Goal: Task Accomplishment & Management: Complete application form

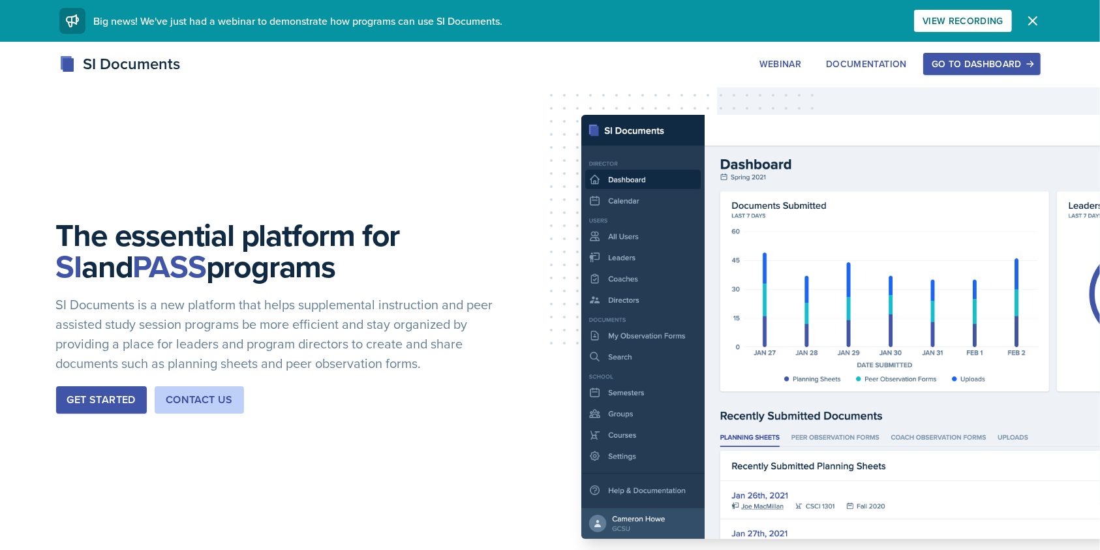
click at [1025, 16] on icon "button" at bounding box center [1033, 21] width 16 height 16
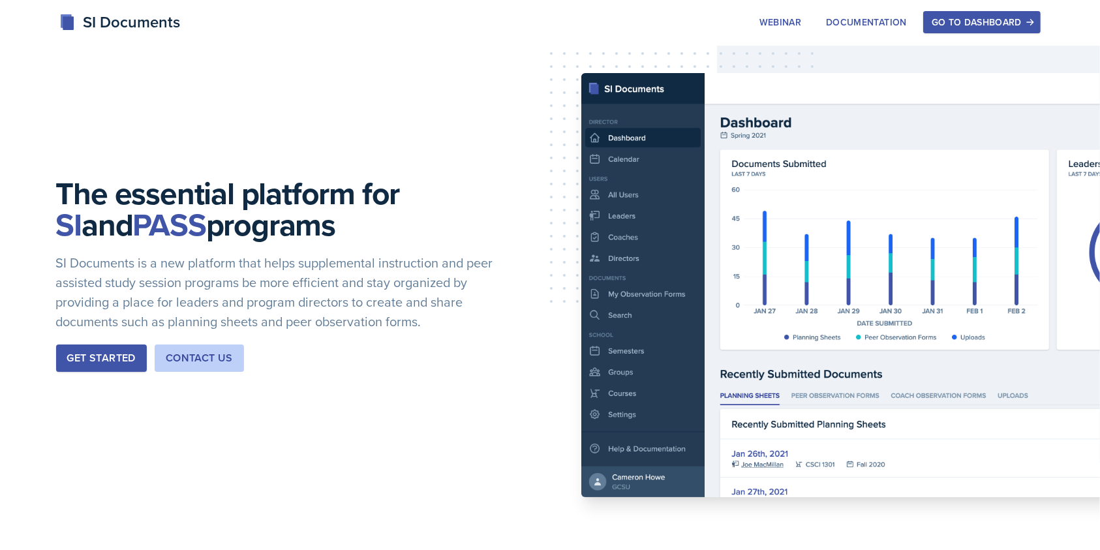
click at [961, 18] on div "Go to Dashboard" at bounding box center [982, 22] width 100 height 10
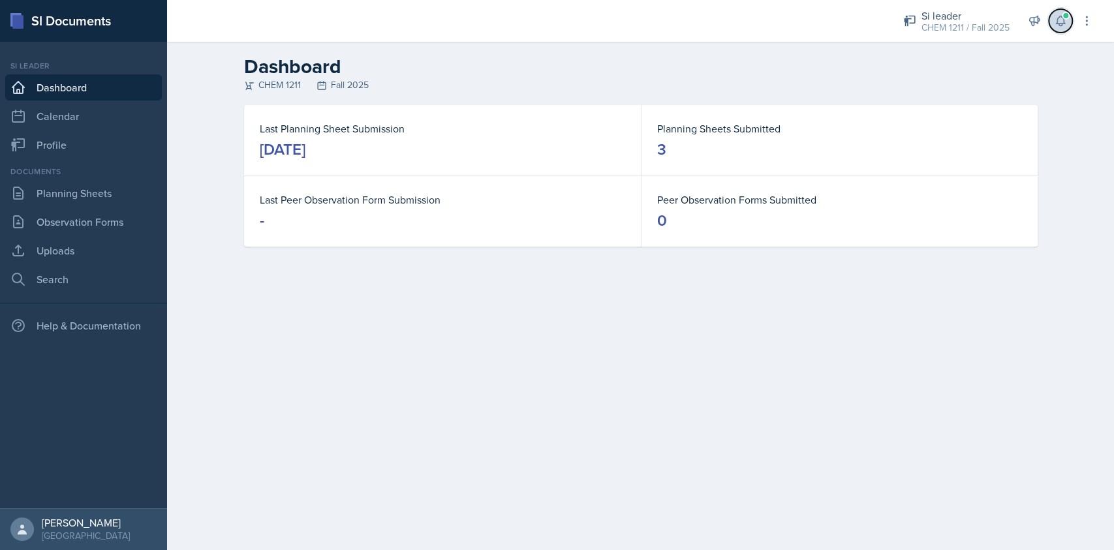
click at [1067, 13] on span at bounding box center [1066, 16] width 8 height 8
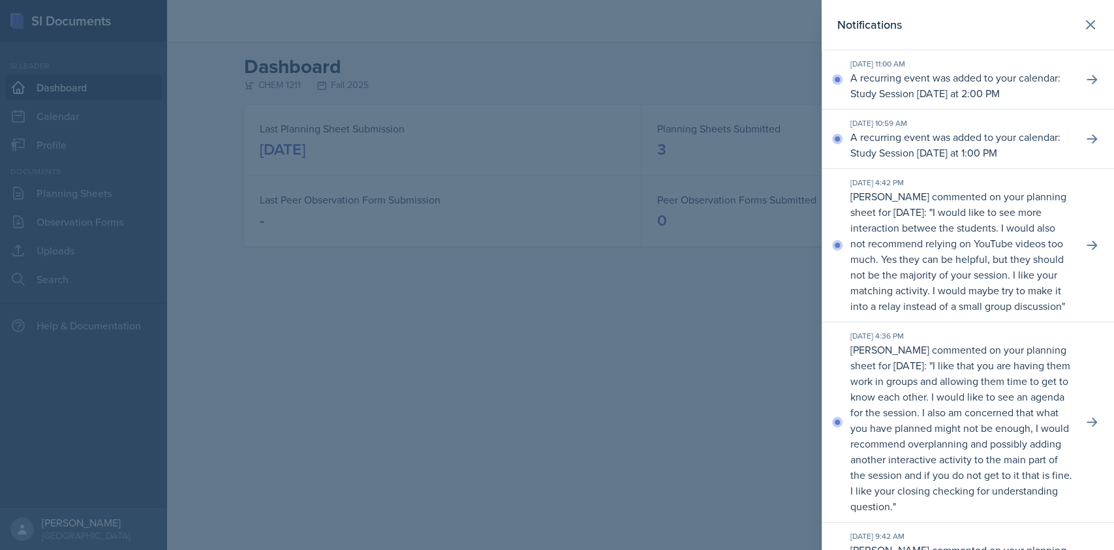
click at [1030, 97] on p "A recurring event was added to your calendar: Study Session [DATE] at 2:00 PM" at bounding box center [961, 85] width 222 height 31
click at [1085, 86] on icon at bounding box center [1091, 79] width 13 height 13
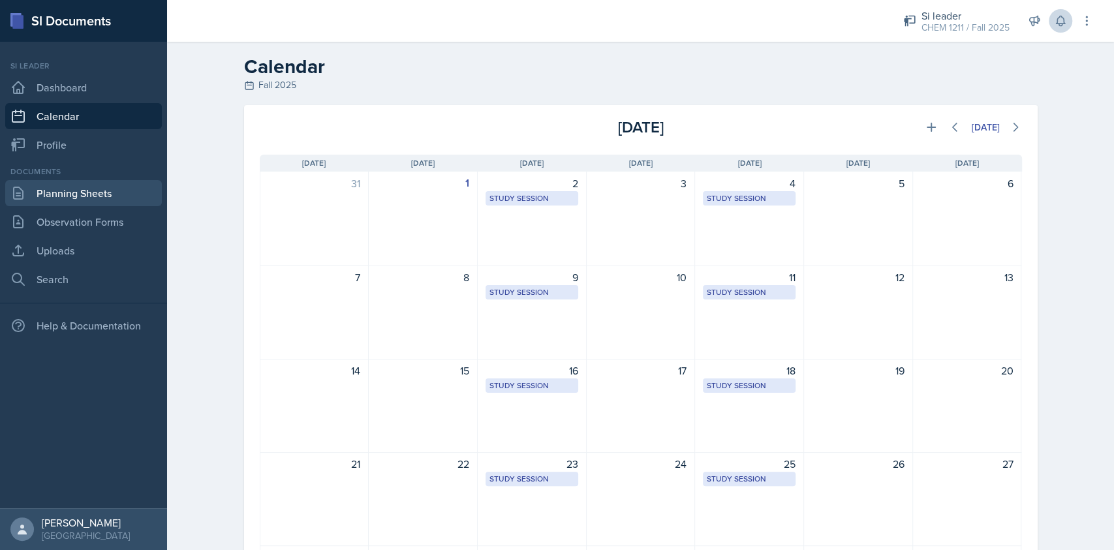
click at [73, 189] on link "Planning Sheets" at bounding box center [83, 193] width 157 height 26
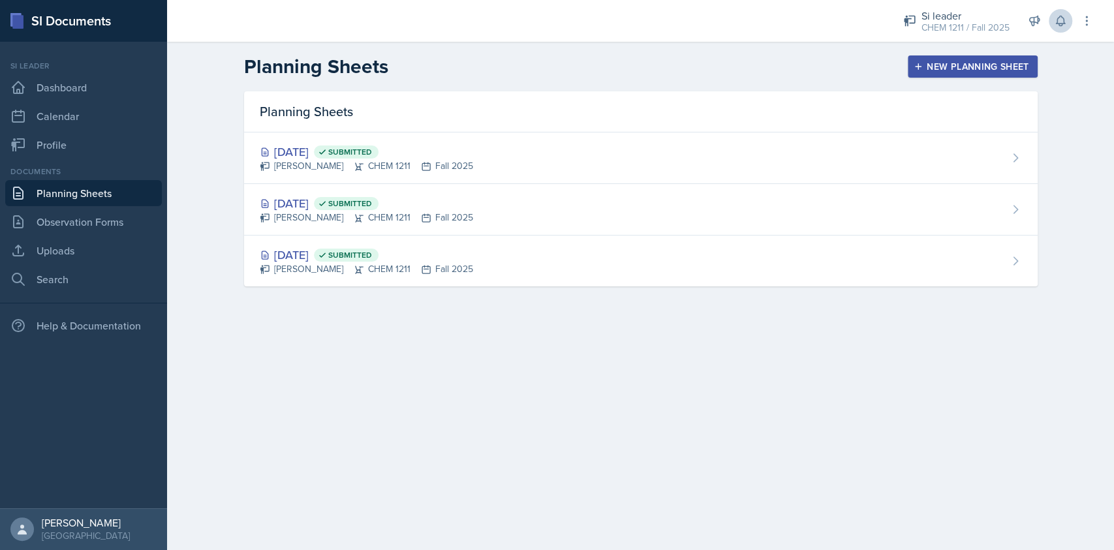
click at [955, 63] on div "New Planning Sheet" at bounding box center [972, 66] width 112 height 10
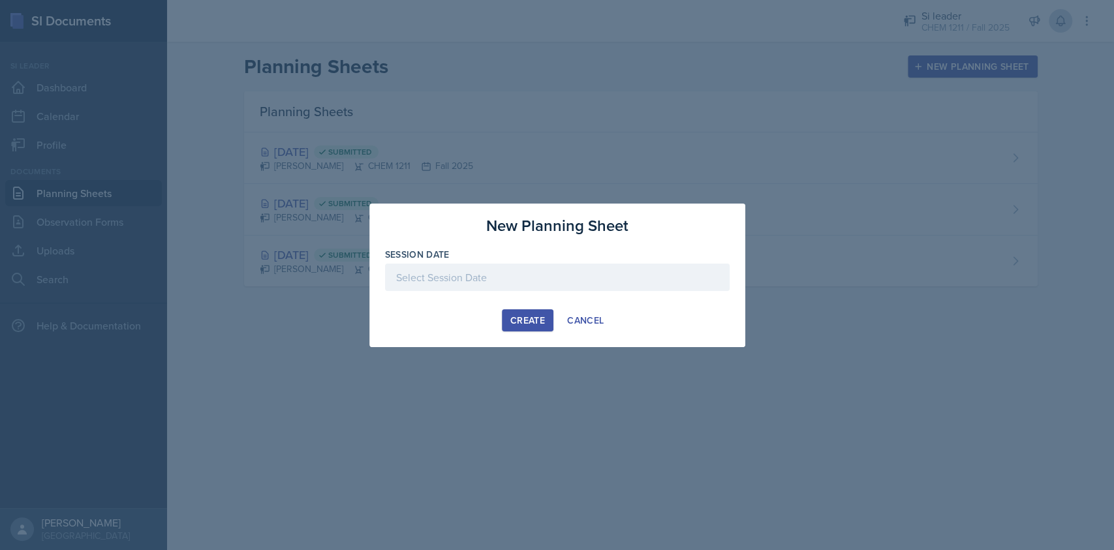
click at [480, 289] on div at bounding box center [557, 277] width 345 height 27
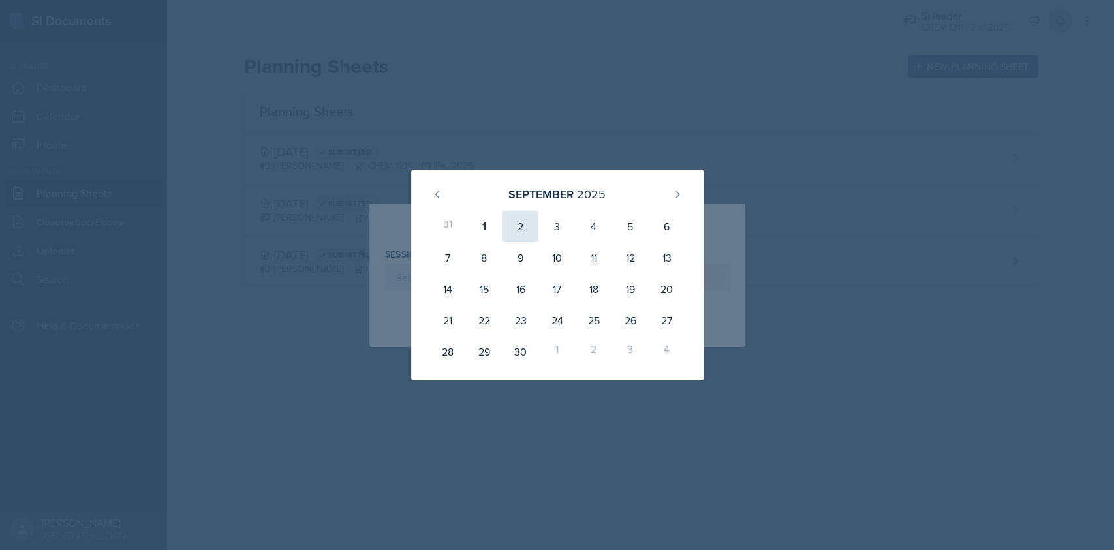
click at [521, 222] on div "2" at bounding box center [520, 226] width 37 height 31
type input "[DATE]"
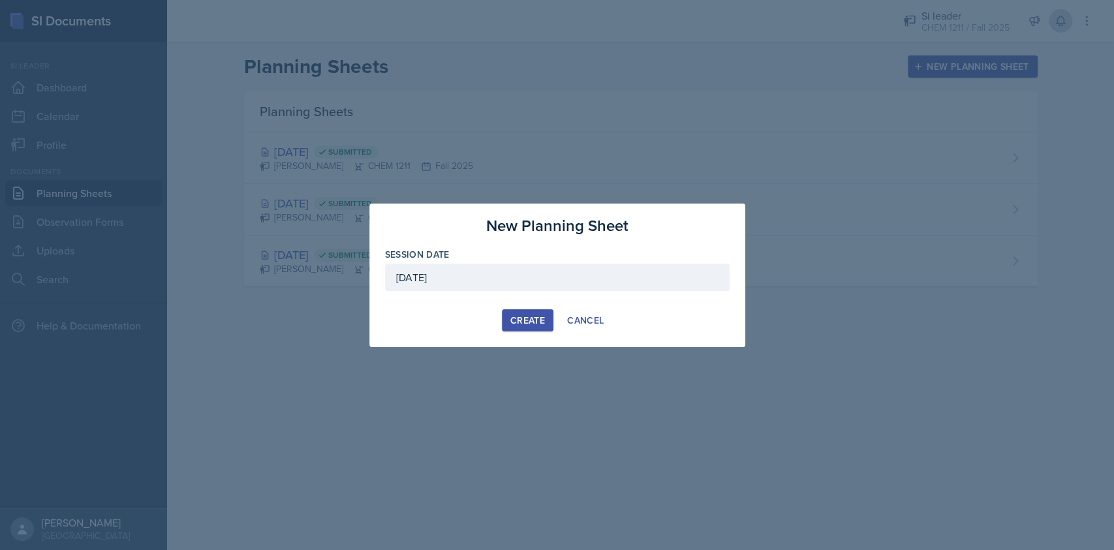
click at [514, 320] on div "Create" at bounding box center [527, 320] width 35 height 10
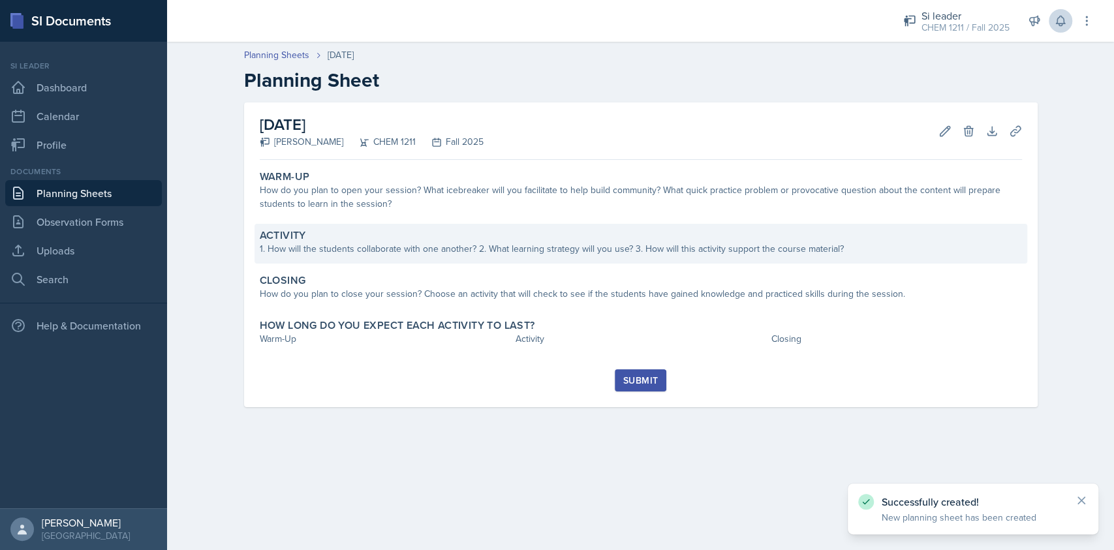
click at [409, 254] on div "1. How will the students collaborate with one another? 2. What learning strateg…" at bounding box center [641, 249] width 762 height 14
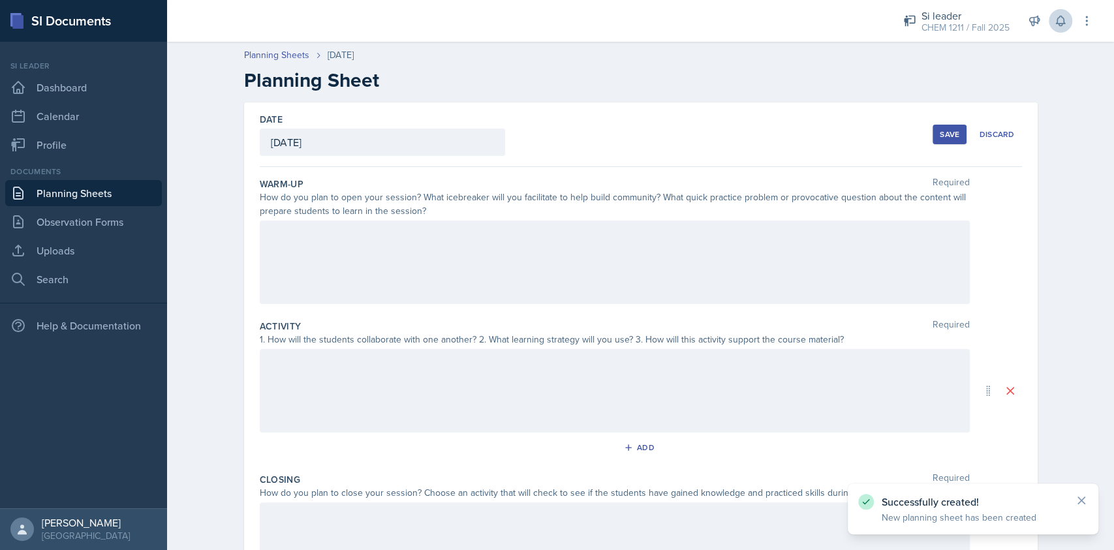
click at [429, 260] on div at bounding box center [615, 263] width 710 height 84
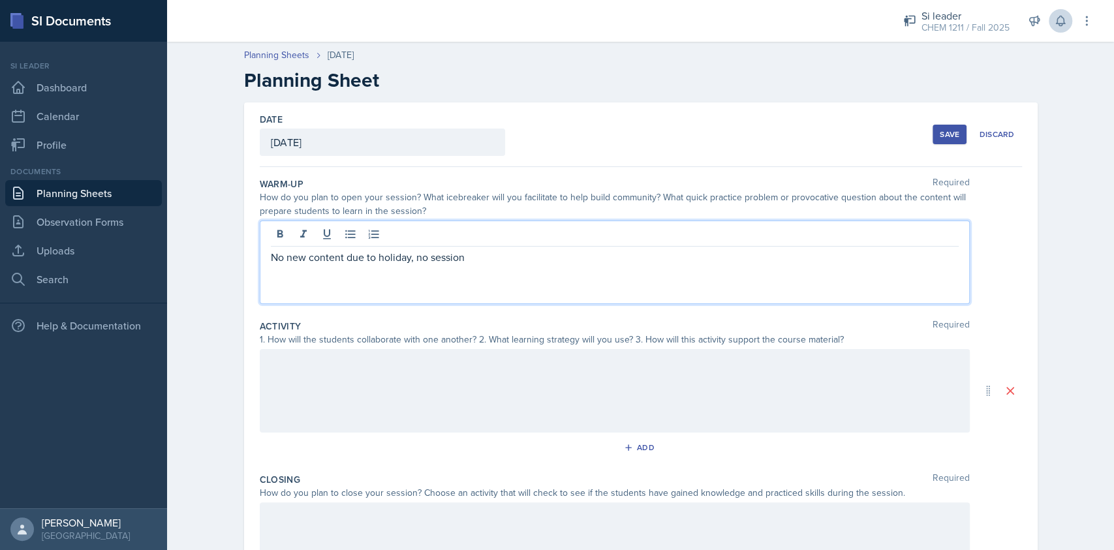
click at [429, 260] on p "No new content due to holiday, no session" at bounding box center [615, 257] width 688 height 16
copy p "No new content due to holiday, no session"
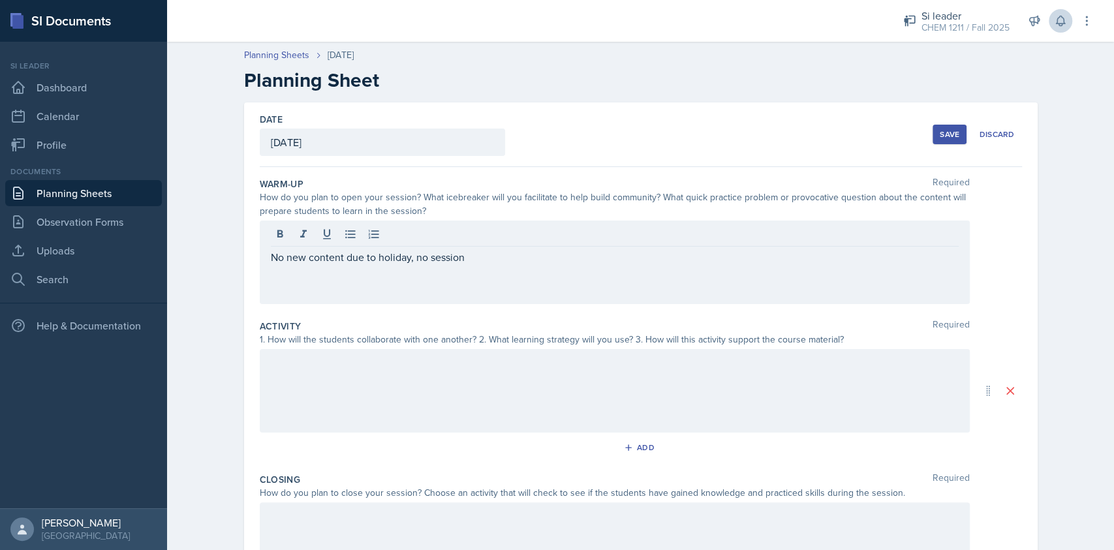
click at [370, 386] on div at bounding box center [615, 391] width 710 height 84
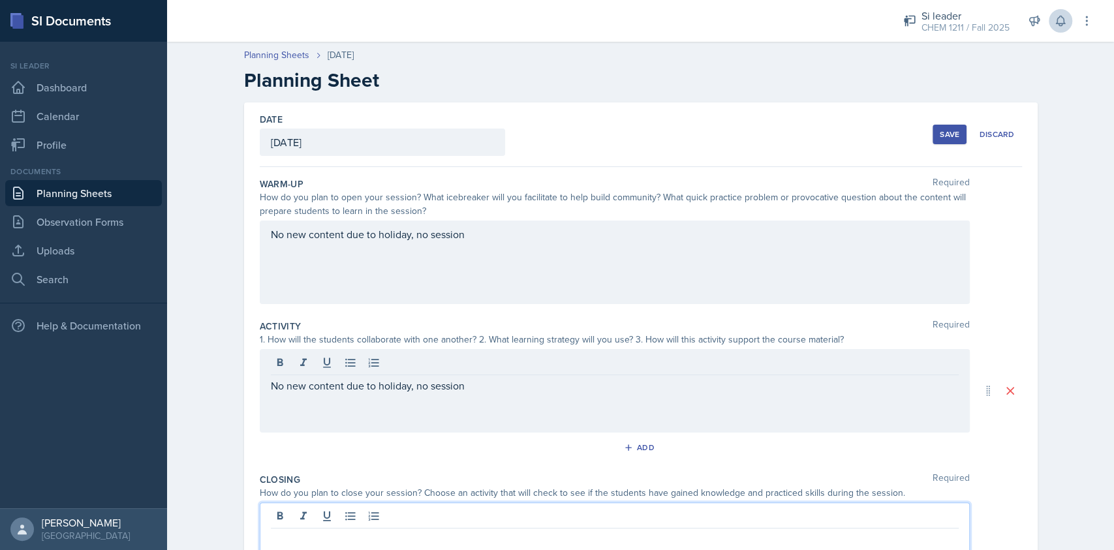
click at [333, 521] on div at bounding box center [615, 544] width 710 height 84
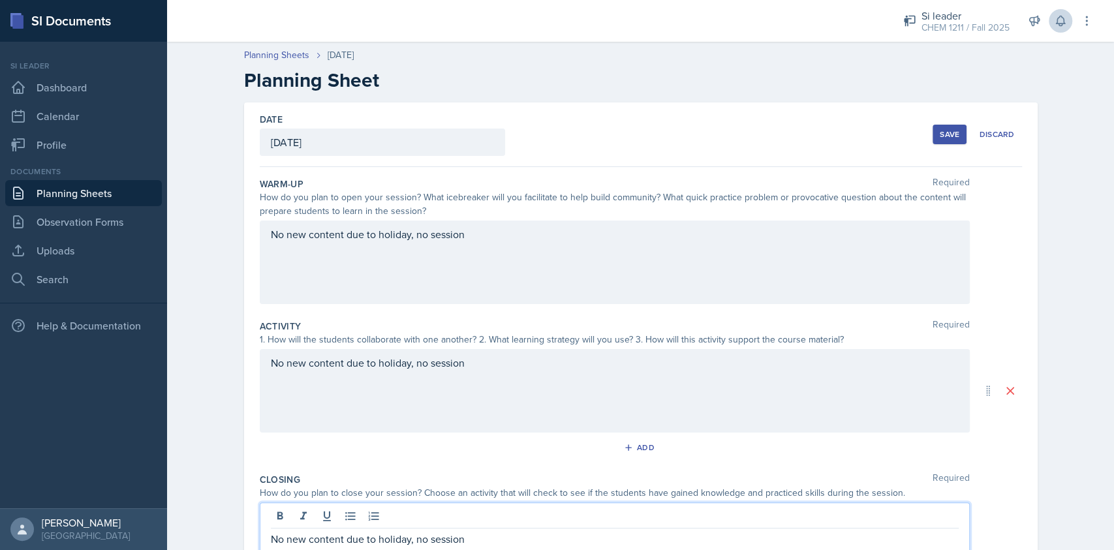
click at [589, 388] on div "No new content due to holiday, no session" at bounding box center [615, 391] width 710 height 84
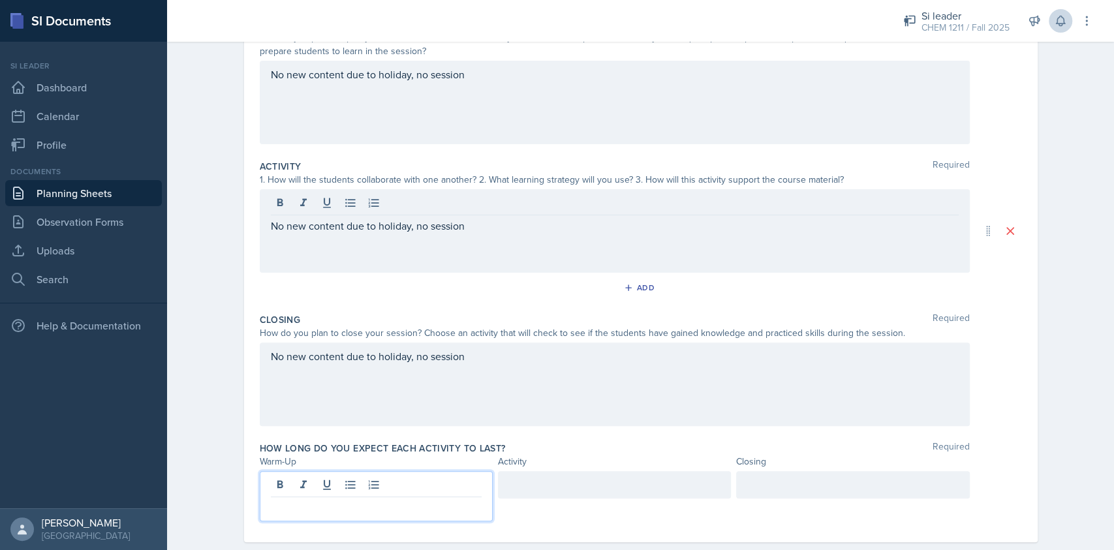
click at [372, 500] on p at bounding box center [376, 508] width 211 height 16
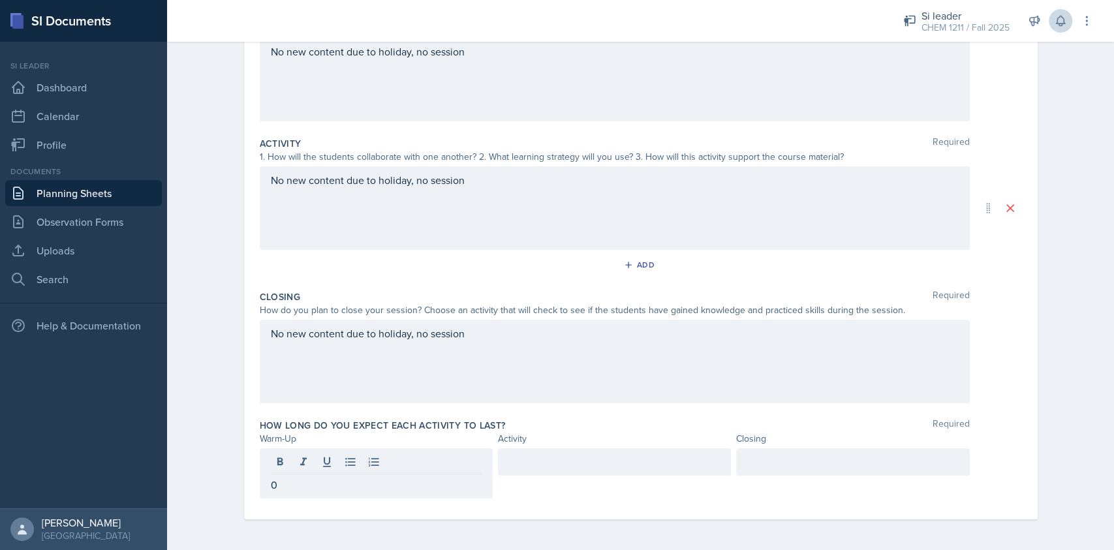
click at [545, 474] on div at bounding box center [614, 473] width 233 height 50
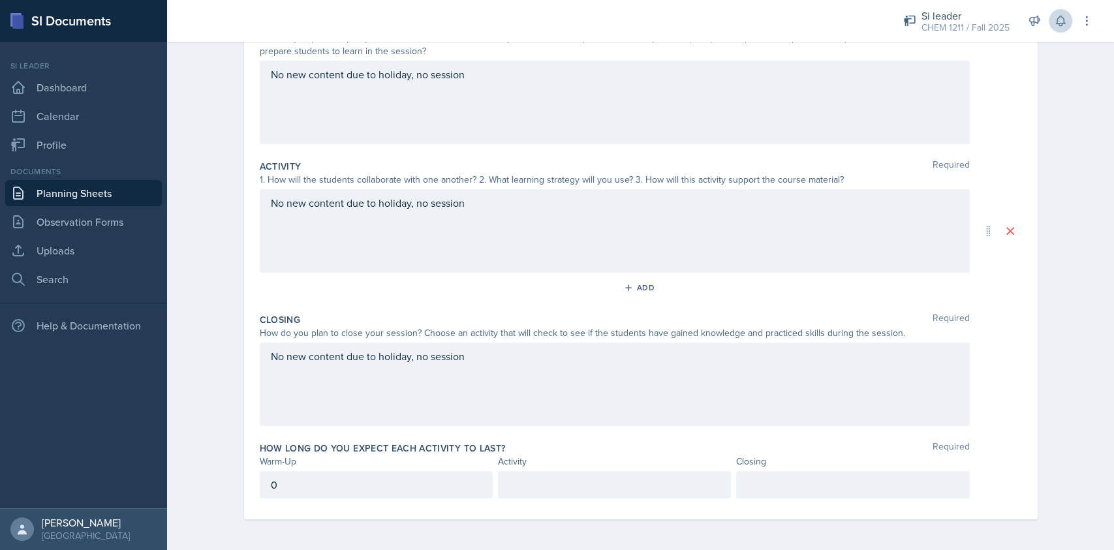
click at [540, 477] on p at bounding box center [614, 485] width 211 height 16
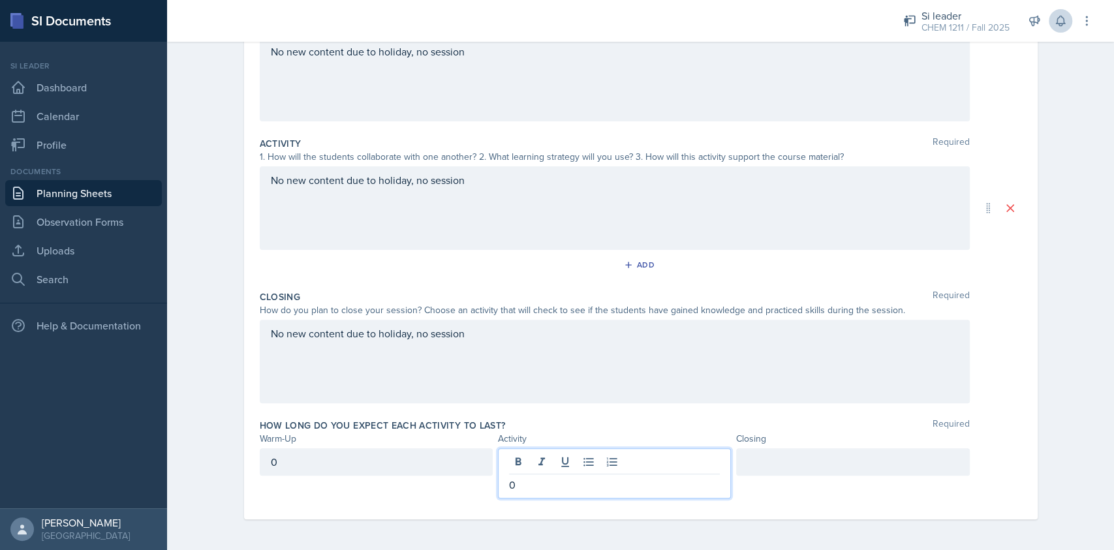
click at [777, 474] on div at bounding box center [852, 461] width 233 height 27
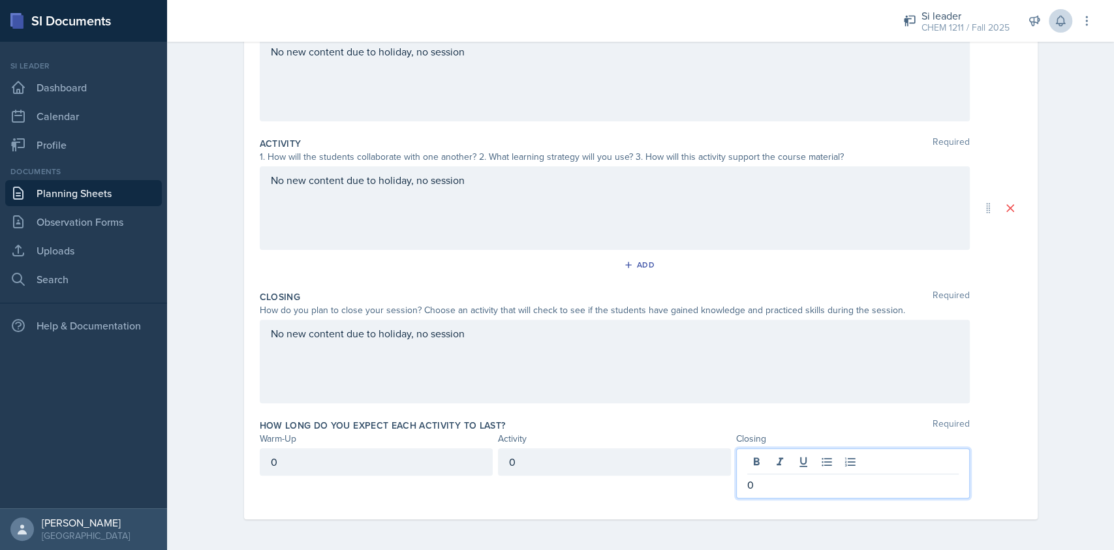
click at [837, 406] on div "Closing Required How do you plan to close your session? Choose an activity that…" at bounding box center [641, 349] width 762 height 129
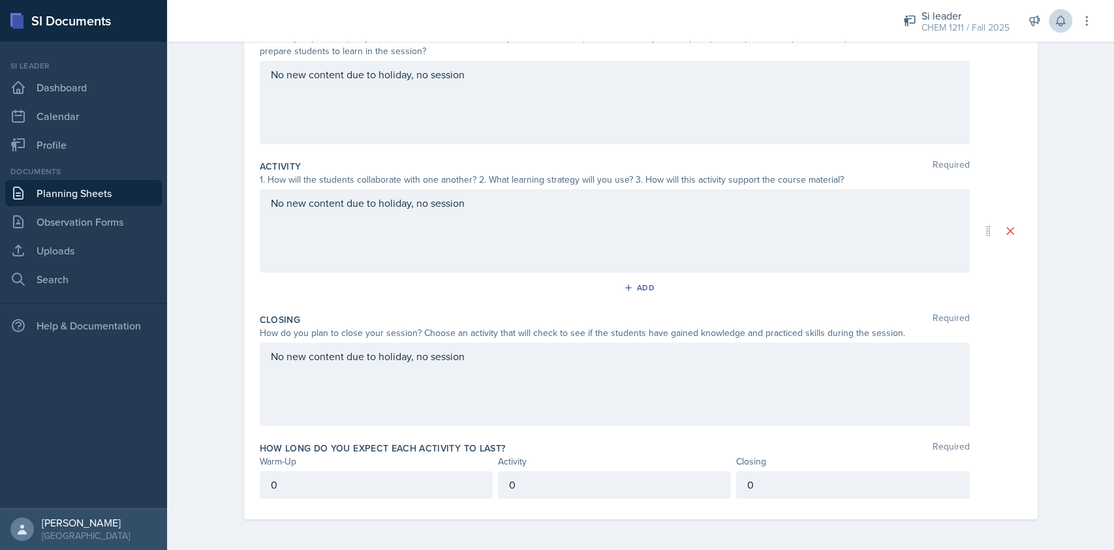
scroll to position [0, 0]
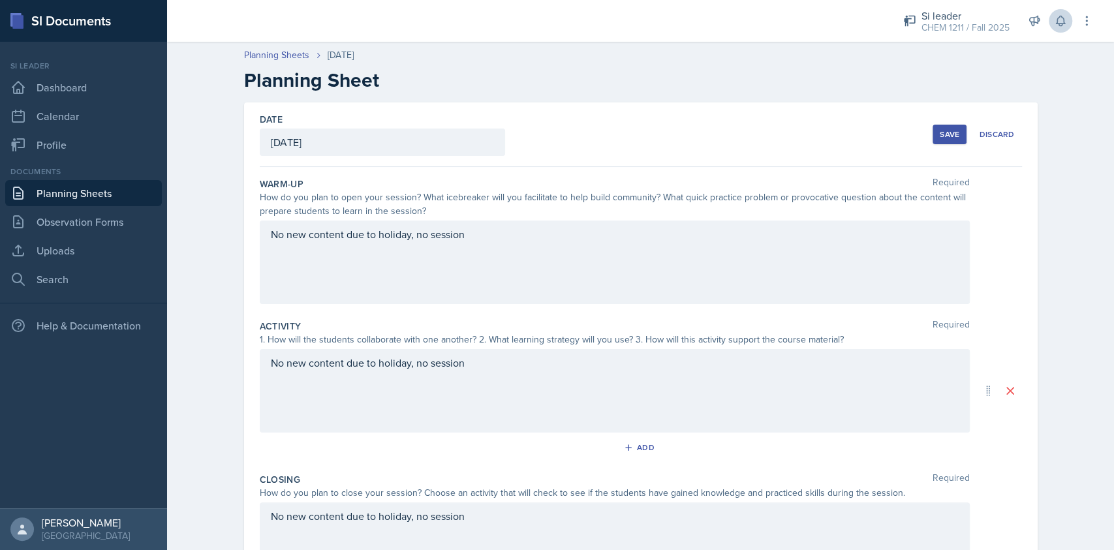
click at [933, 127] on button "Save" at bounding box center [950, 135] width 34 height 20
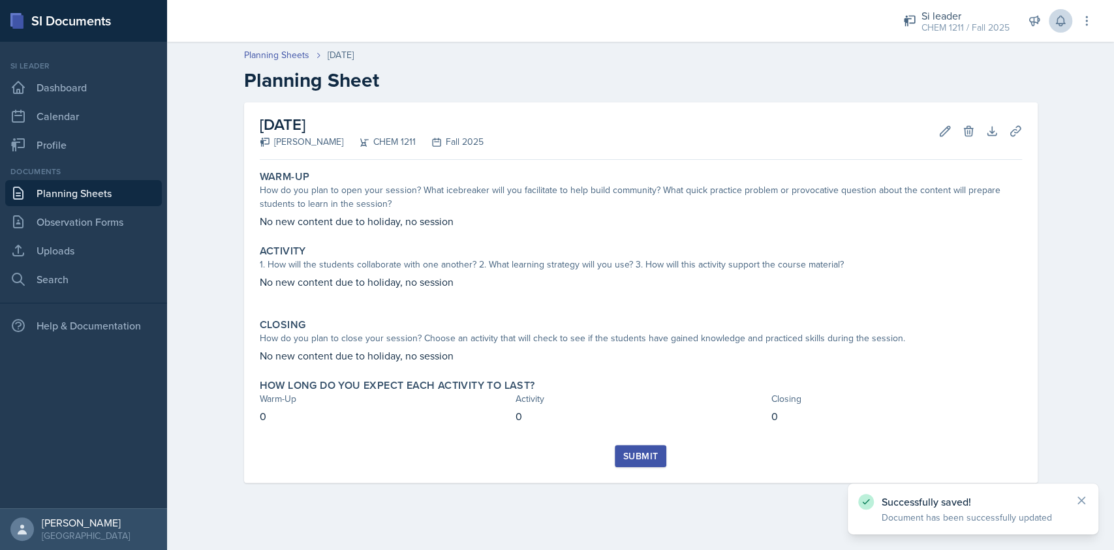
click at [651, 457] on div "Submit" at bounding box center [640, 456] width 35 height 10
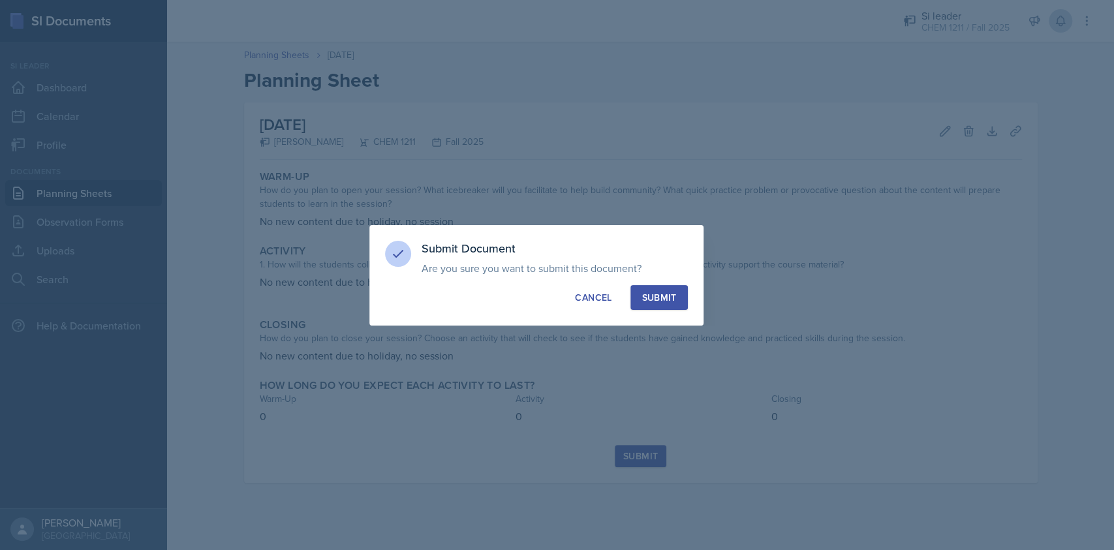
click at [664, 301] on div "Submit" at bounding box center [658, 297] width 35 height 13
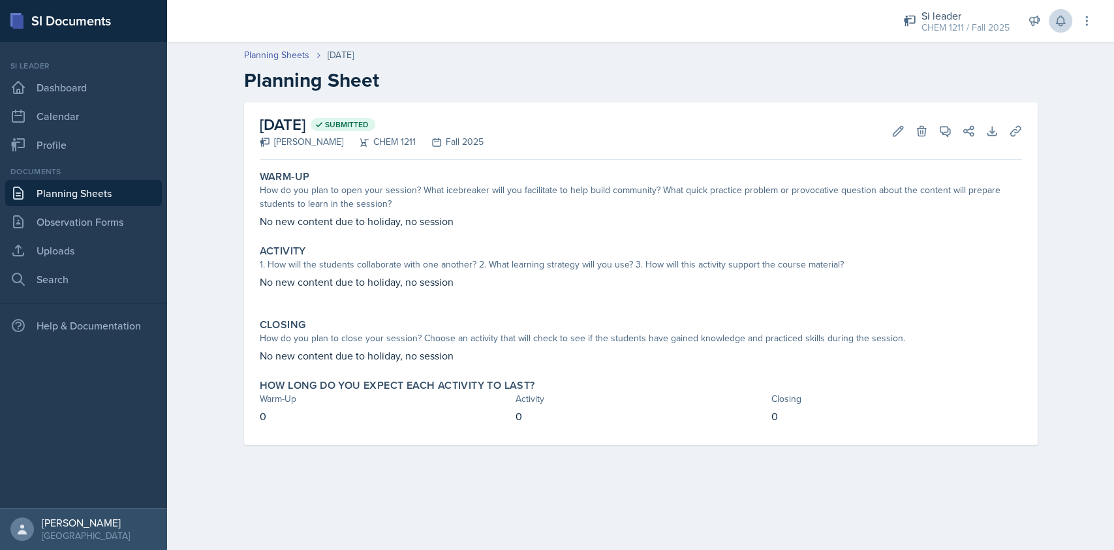
click at [92, 193] on link "Planning Sheets" at bounding box center [83, 193] width 157 height 26
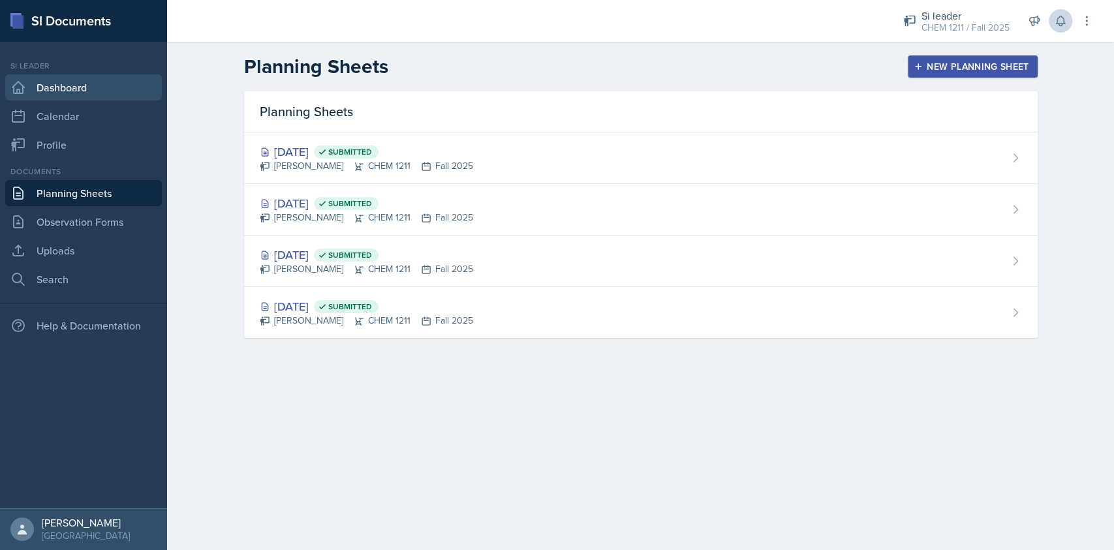
click at [63, 93] on link "Dashboard" at bounding box center [83, 87] width 157 height 26
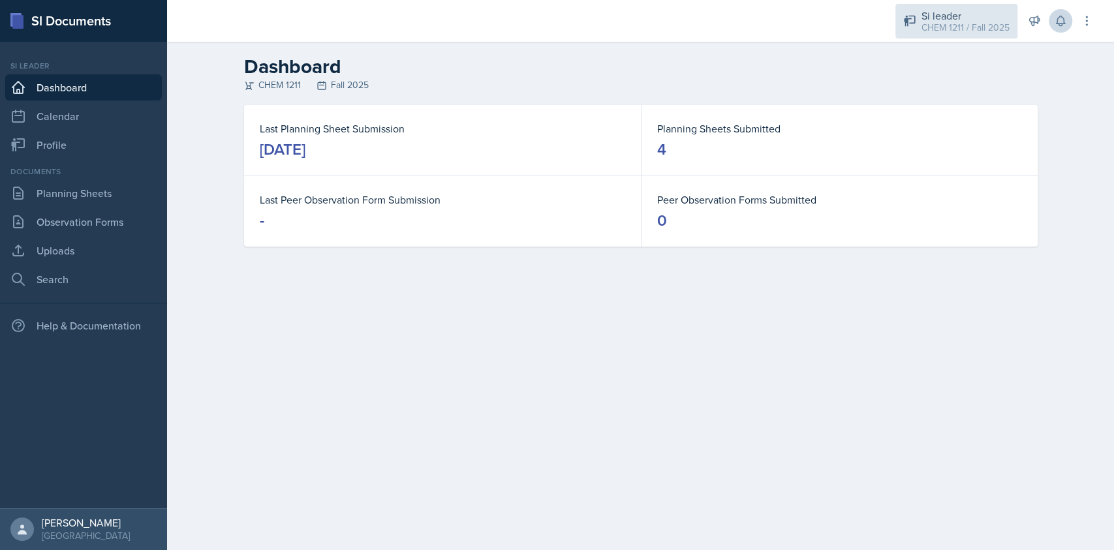
click at [903, 29] on div "Si leader CHEM 1211 / Fall 2025" at bounding box center [956, 21] width 122 height 35
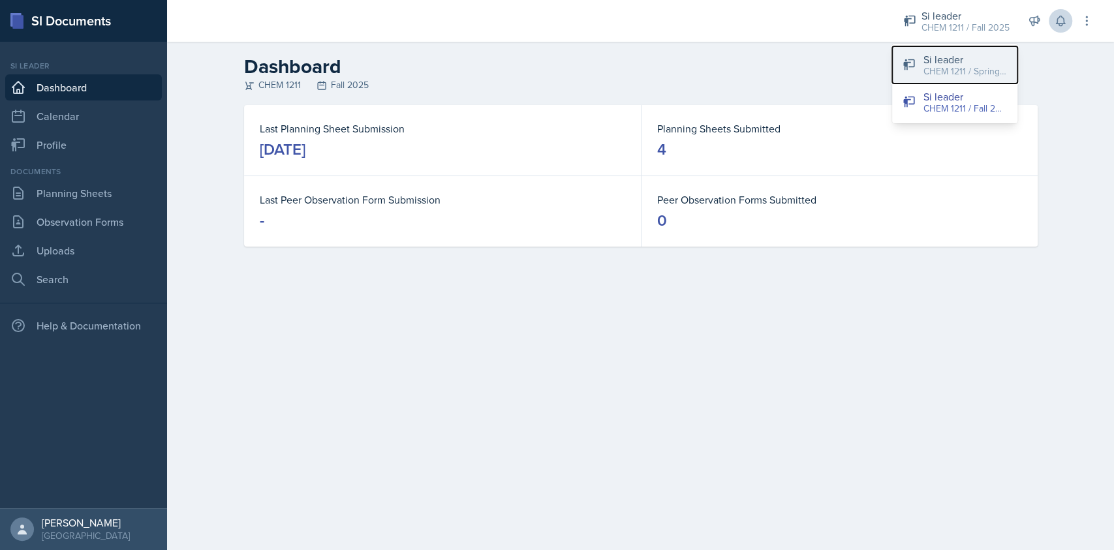
click at [949, 76] on div "CHEM 1211 / Spring 2025" at bounding box center [965, 72] width 84 height 14
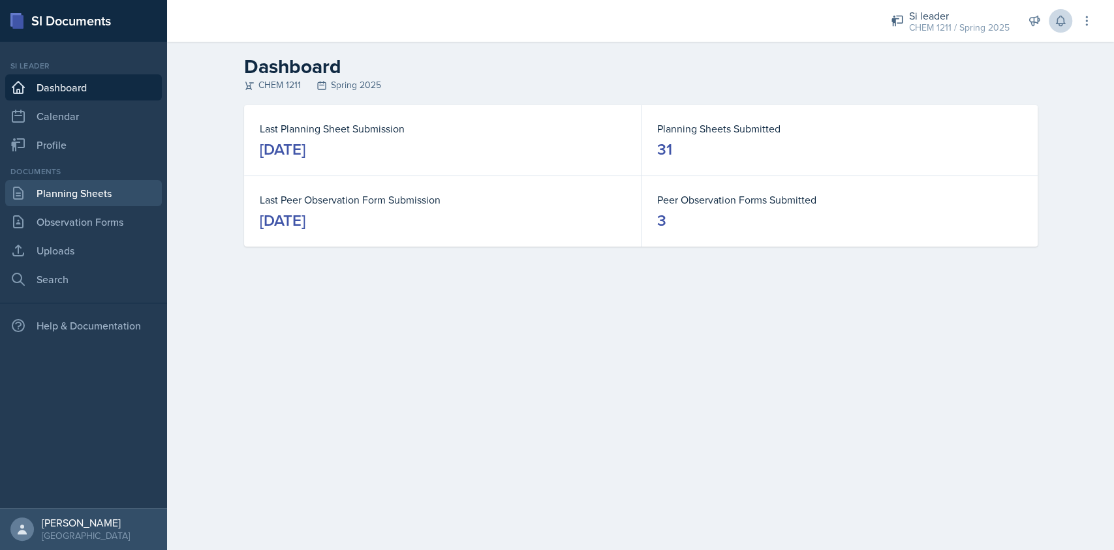
click at [99, 193] on link "Planning Sheets" at bounding box center [83, 193] width 157 height 26
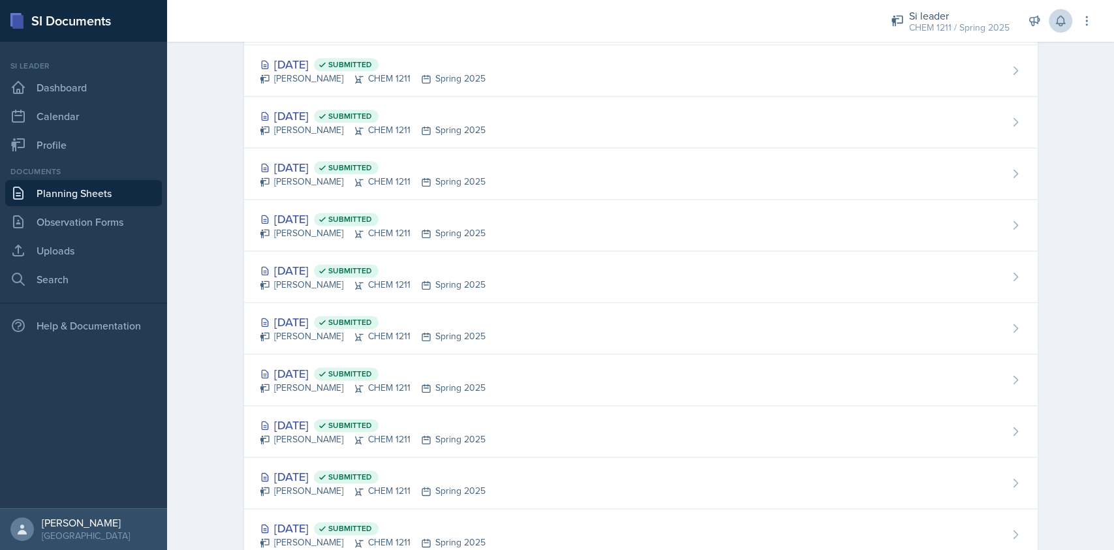
scroll to position [1209, 0]
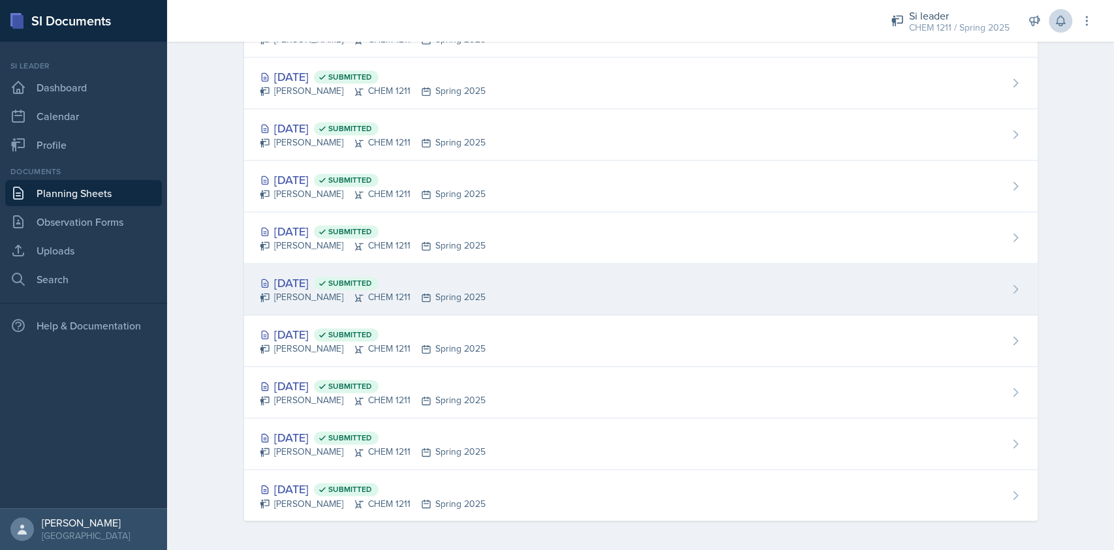
click at [503, 274] on div "Jan 22nd, 2025 Submitted Derek Zochowski CHEM 1211 Spring 2025" at bounding box center [641, 290] width 794 height 52
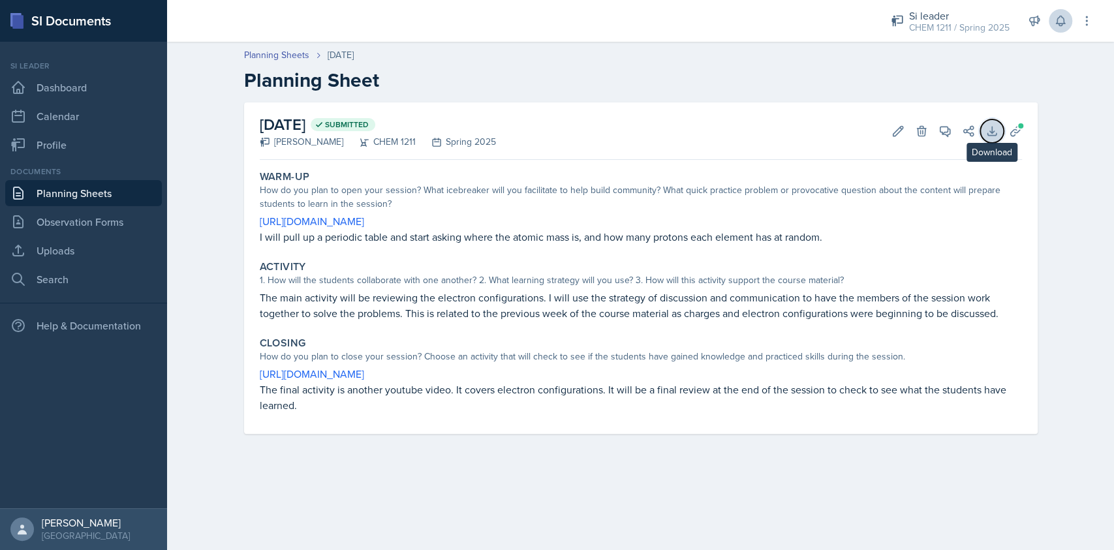
click at [990, 135] on icon at bounding box center [991, 131] width 8 height 8
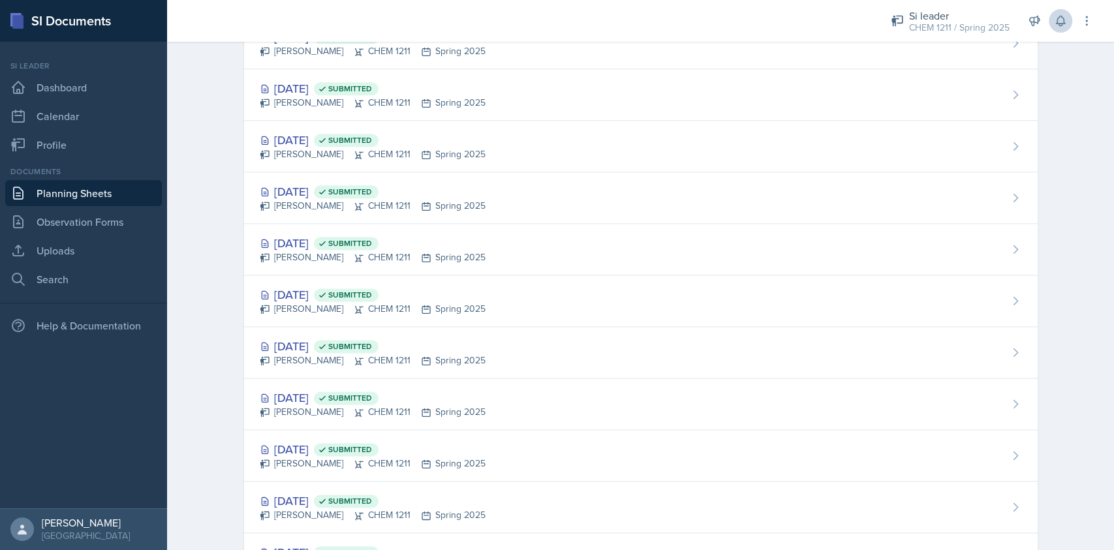
scroll to position [1209, 0]
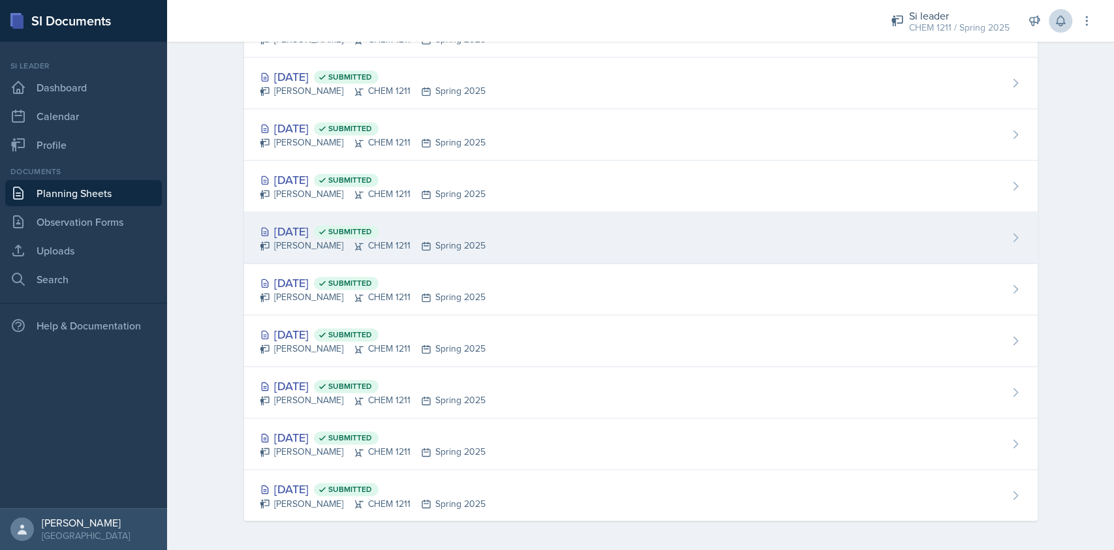
click at [442, 243] on div "Derek Zochowski CHEM 1211 Spring 2025" at bounding box center [373, 246] width 226 height 14
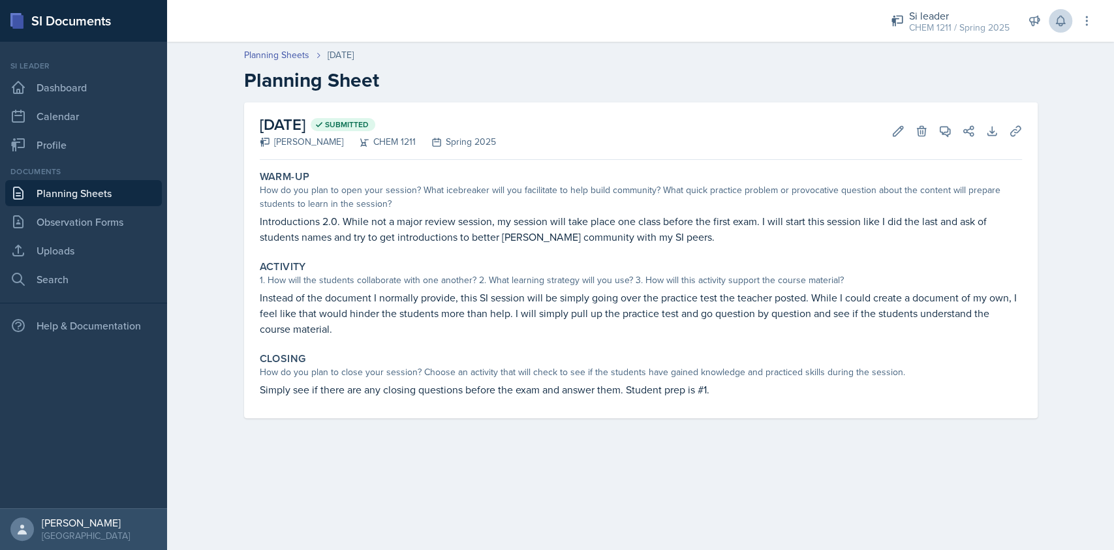
click at [792, 300] on p "Instead of the document I normally provide, this SI session will be simply goin…" at bounding box center [641, 313] width 762 height 47
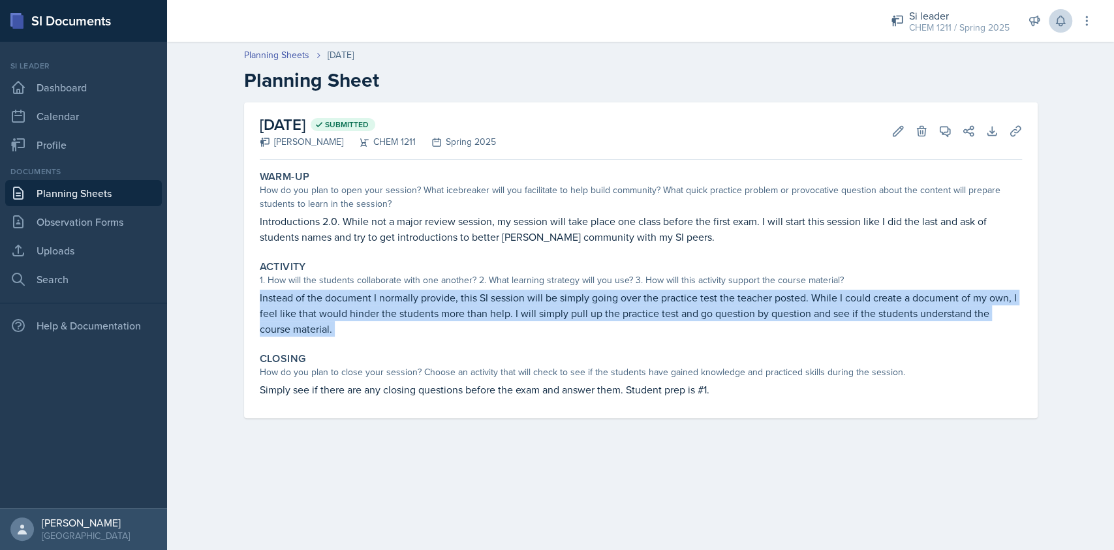
click at [792, 300] on p "Instead of the document I normally provide, this SI session will be simply goin…" at bounding box center [641, 313] width 762 height 47
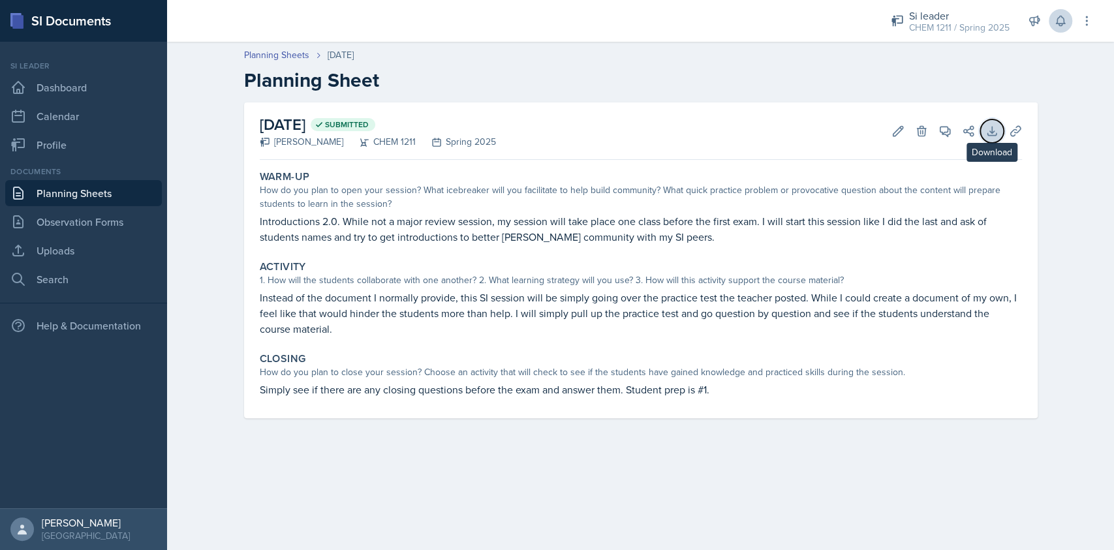
click at [990, 129] on icon at bounding box center [991, 131] width 13 height 13
click at [947, 132] on icon at bounding box center [945, 132] width 10 height 10
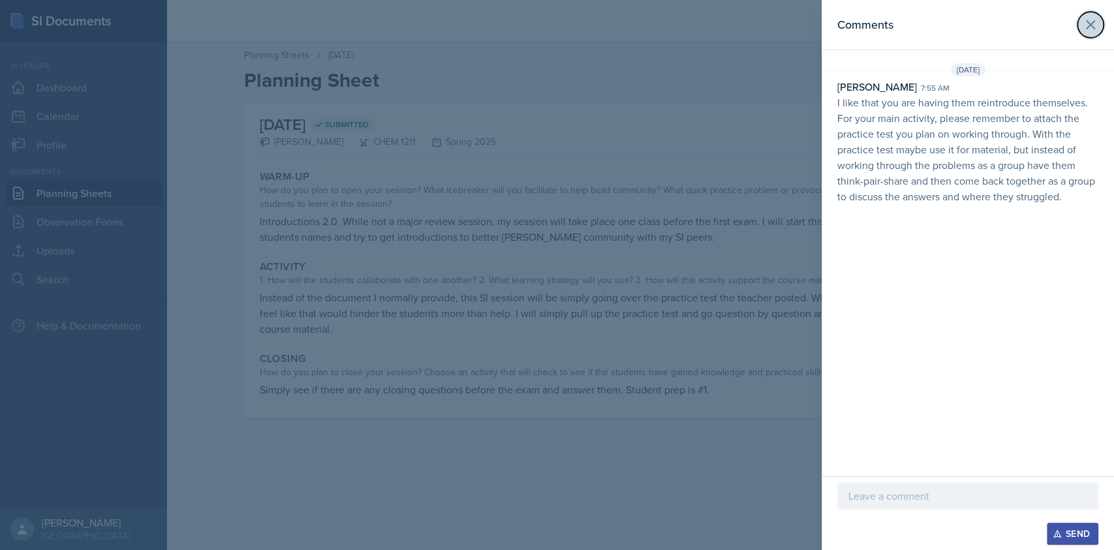
click at [1089, 33] on button at bounding box center [1090, 25] width 26 height 26
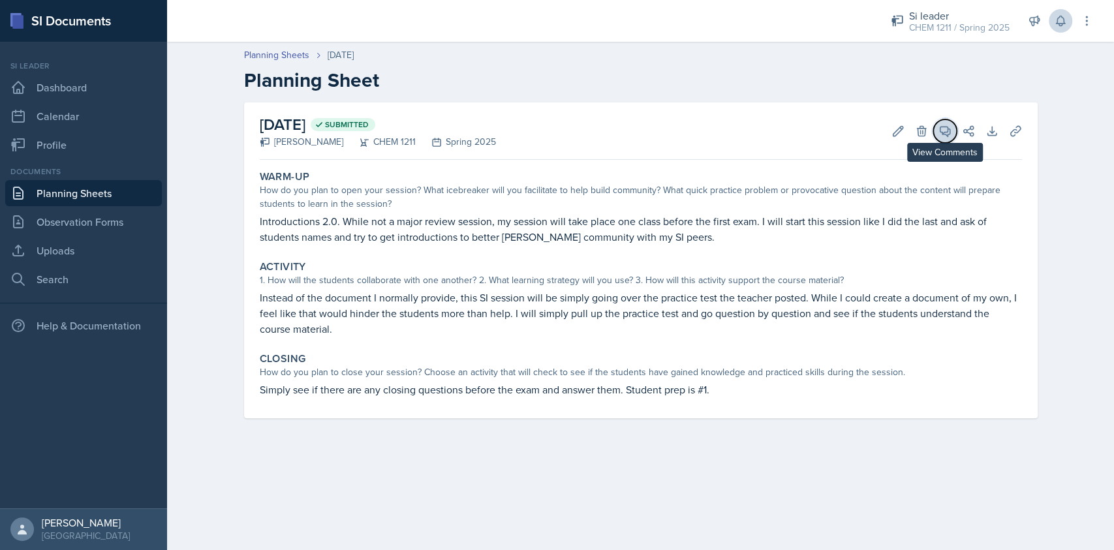
click at [949, 132] on icon at bounding box center [945, 132] width 10 height 10
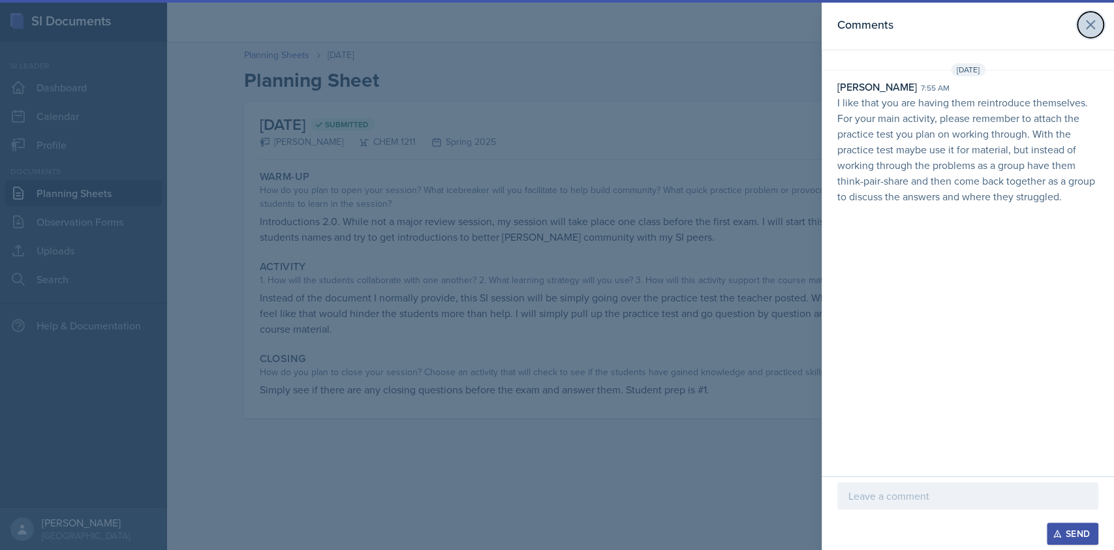
click at [1087, 29] on icon at bounding box center [1091, 25] width 16 height 16
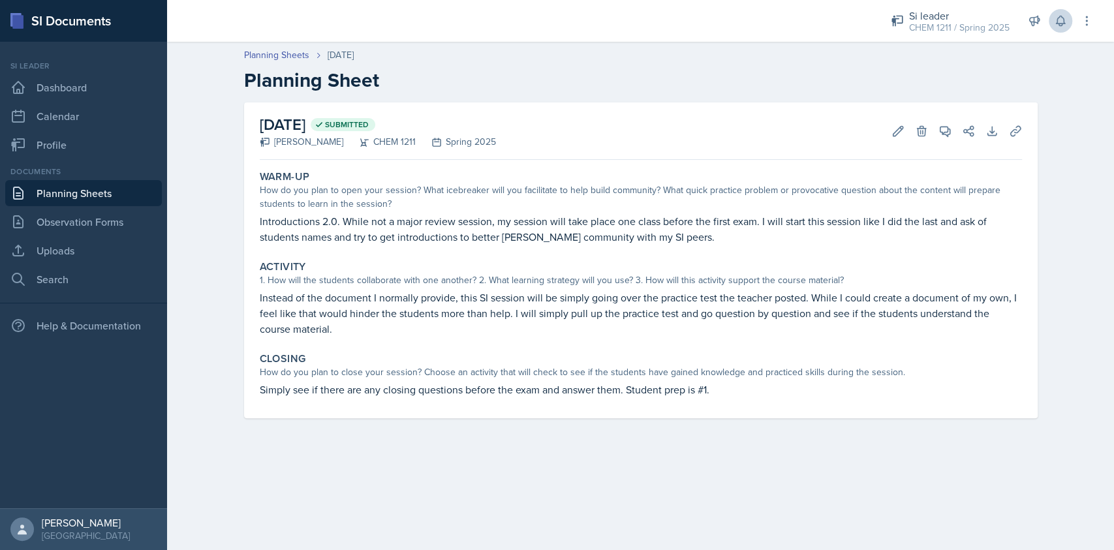
click at [118, 193] on link "Planning Sheets" at bounding box center [83, 193] width 157 height 26
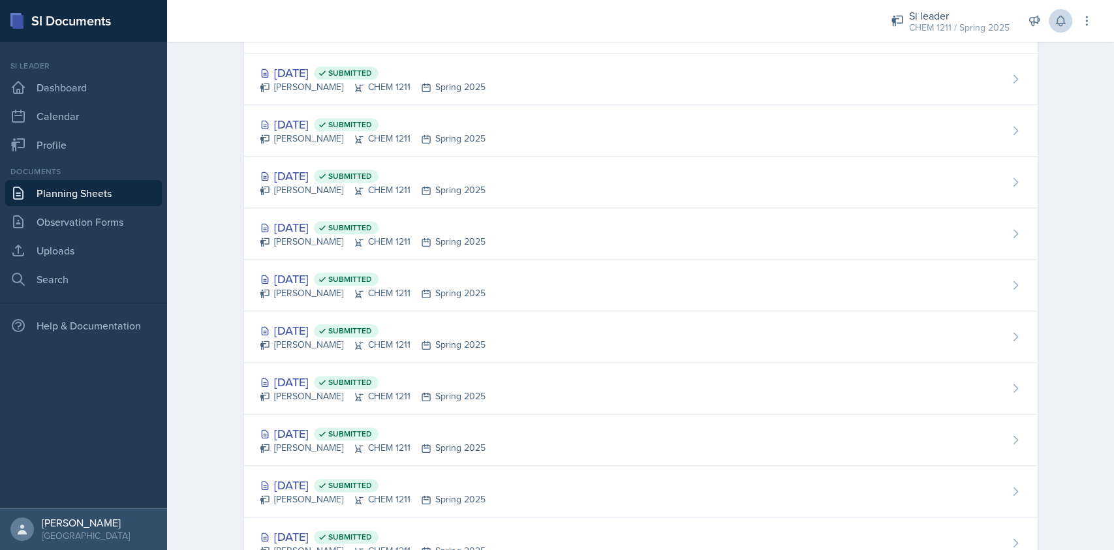
scroll to position [1209, 0]
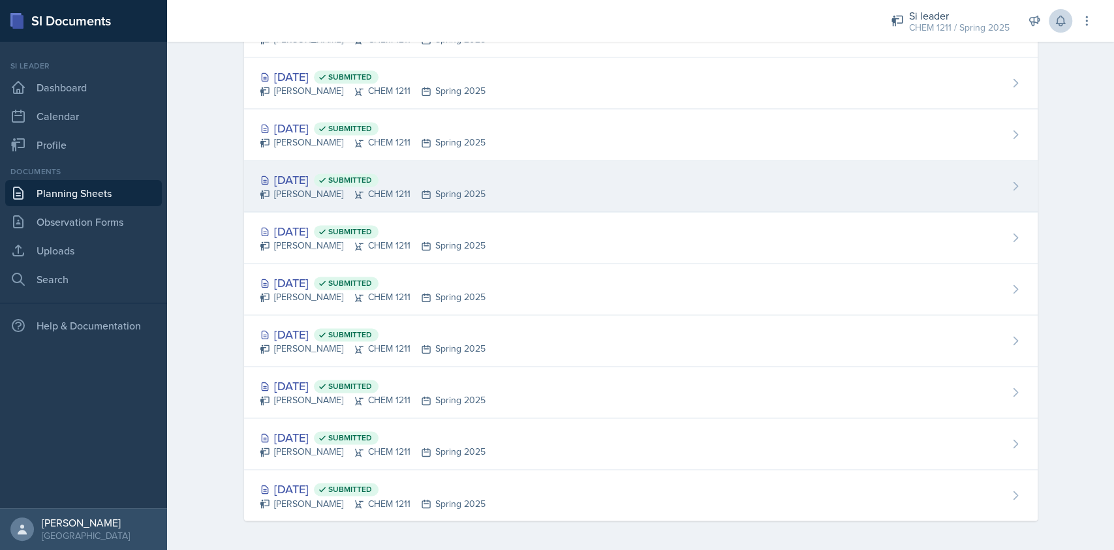
click at [490, 176] on div "Jan 29th, 2025 Submitted Derek Zochowski CHEM 1211 Spring 2025" at bounding box center [641, 187] width 794 height 52
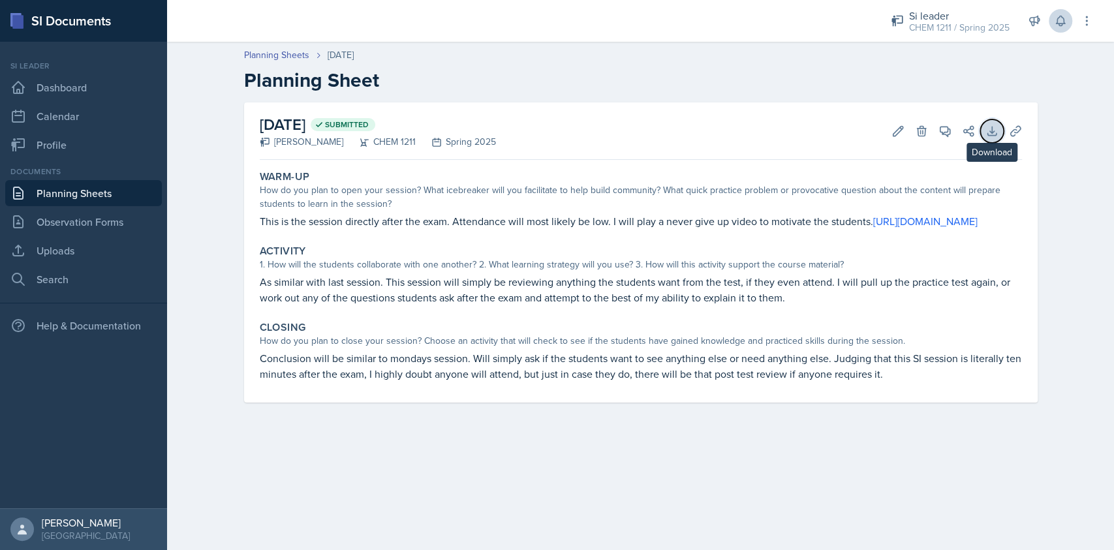
click at [987, 135] on icon at bounding box center [991, 131] width 8 height 8
click at [99, 198] on link "Planning Sheets" at bounding box center [83, 193] width 157 height 26
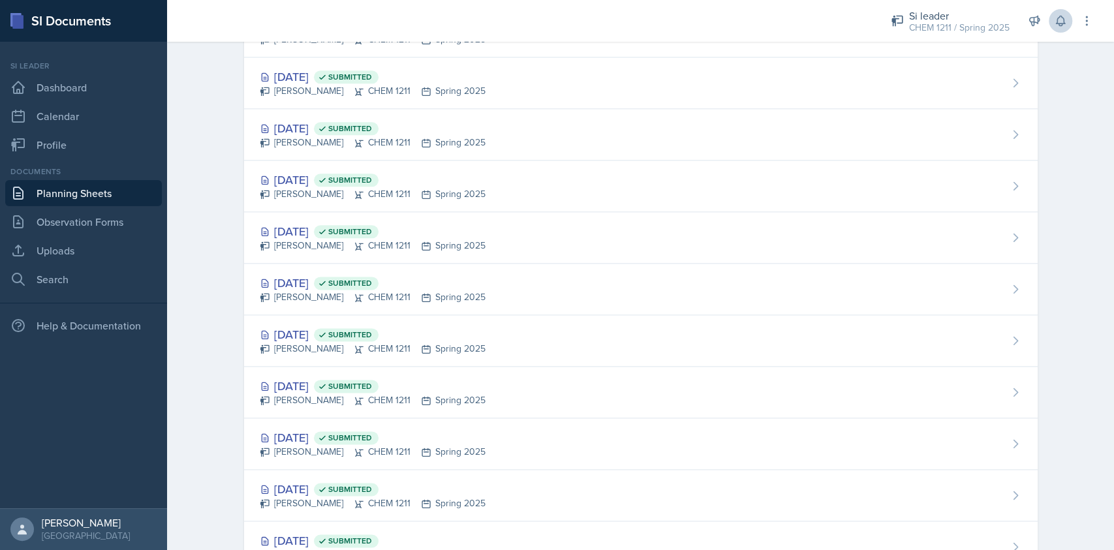
scroll to position [1063, 0]
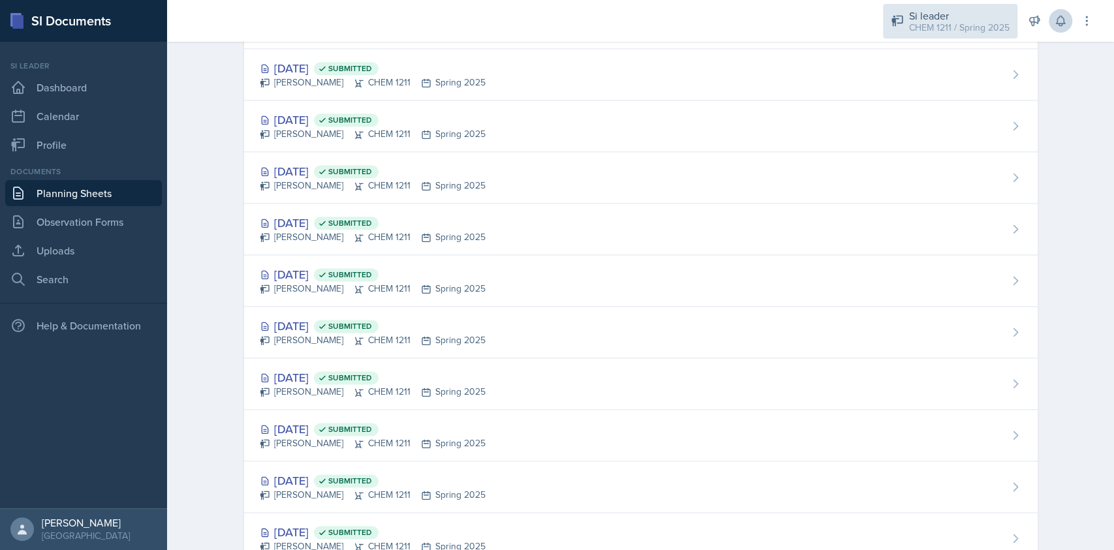
click at [961, 14] on div "Si leader" at bounding box center [959, 16] width 100 height 16
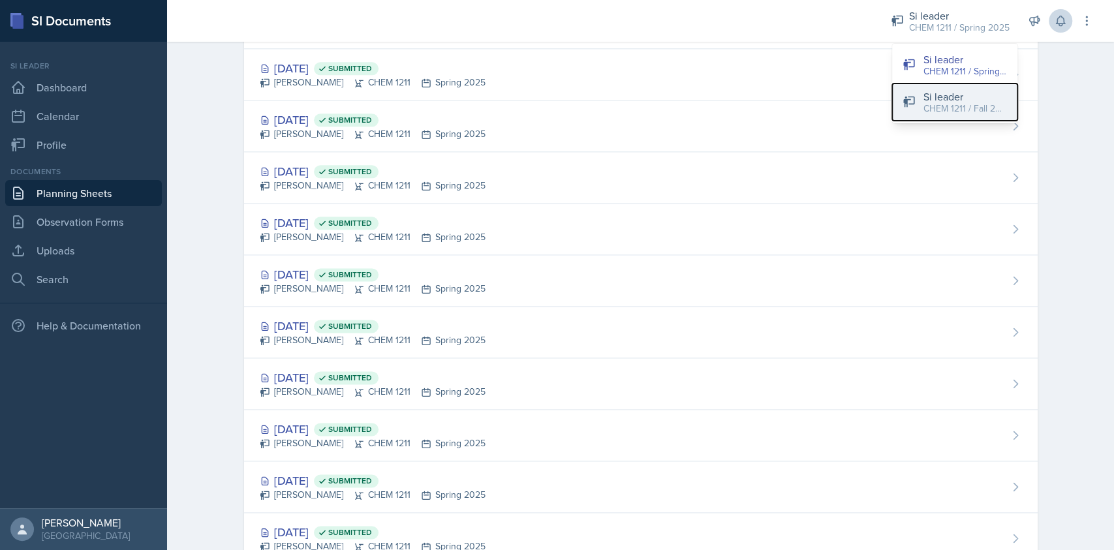
click at [950, 93] on div "Si leader" at bounding box center [965, 97] width 84 height 16
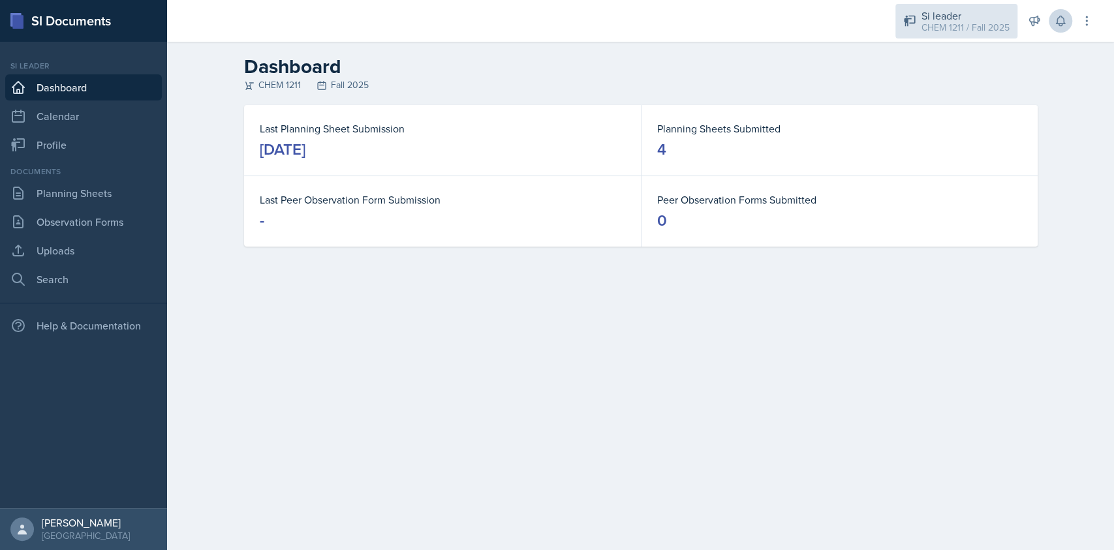
click at [918, 29] on div "Si leader CHEM 1211 / Fall 2025" at bounding box center [956, 21] width 122 height 35
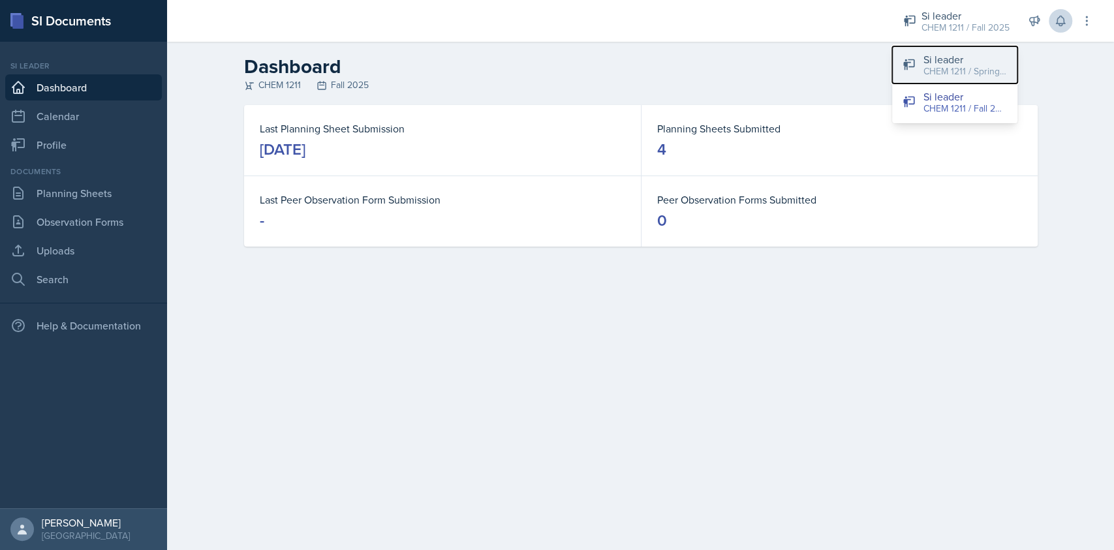
click at [934, 69] on div "CHEM 1211 / Spring 2025" at bounding box center [965, 72] width 84 height 14
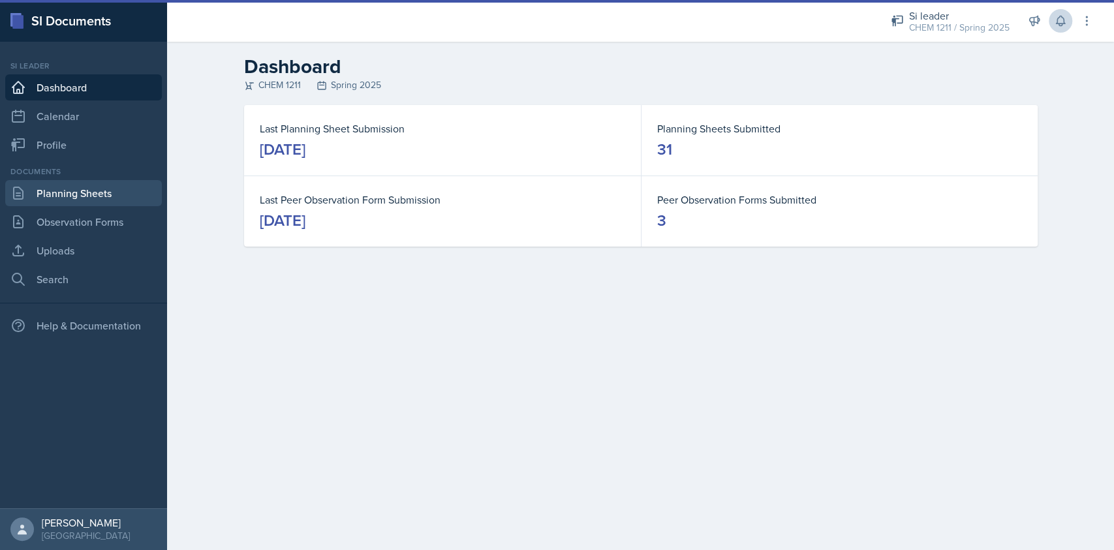
click at [83, 193] on link "Planning Sheets" at bounding box center [83, 193] width 157 height 26
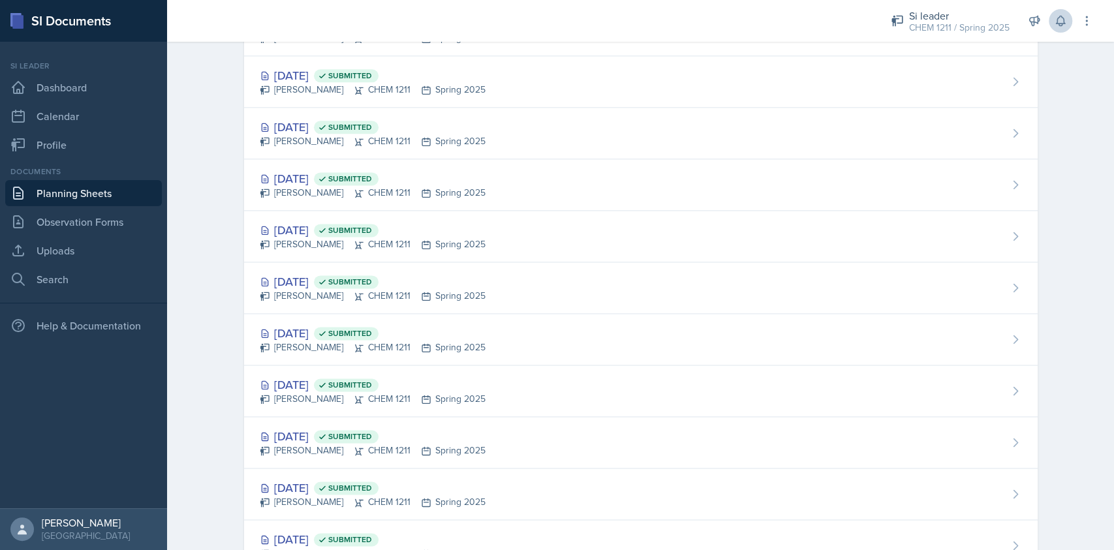
scroll to position [1209, 0]
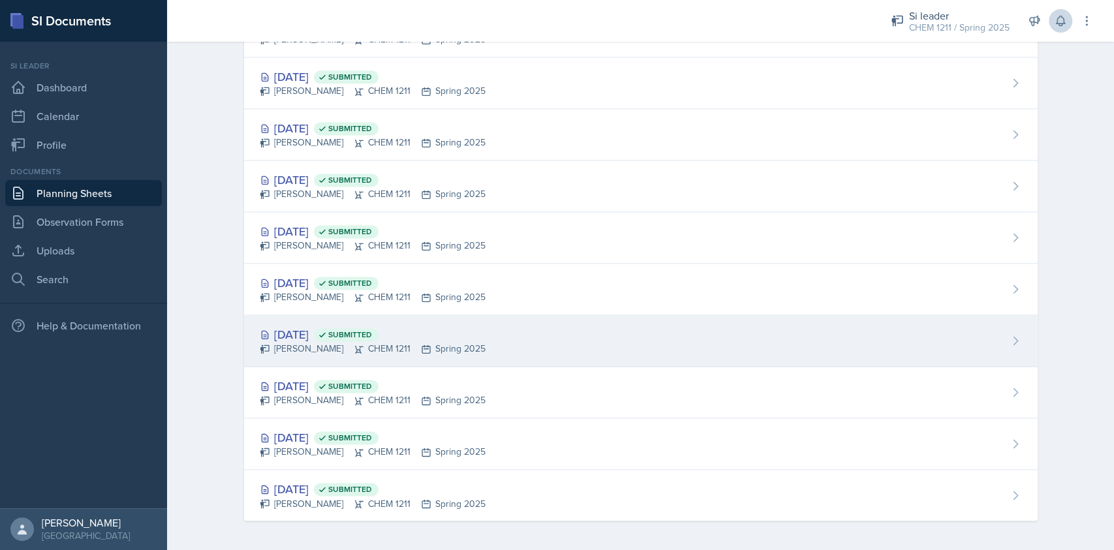
click at [559, 341] on div "Jan 20th, 2025 Submitted Derek Zochowski CHEM 1211 Spring 2025" at bounding box center [641, 341] width 794 height 52
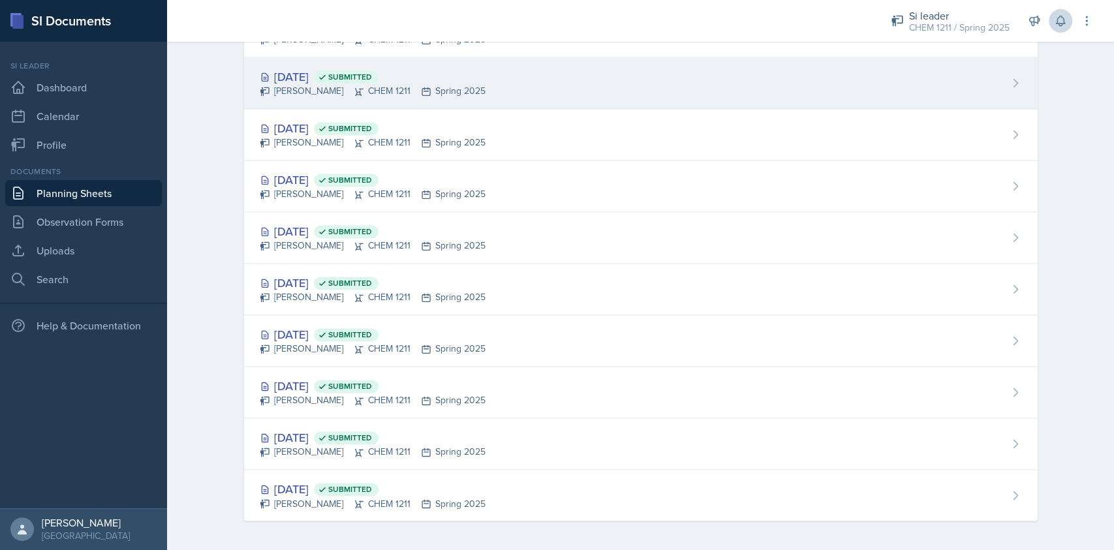
scroll to position [1204, 0]
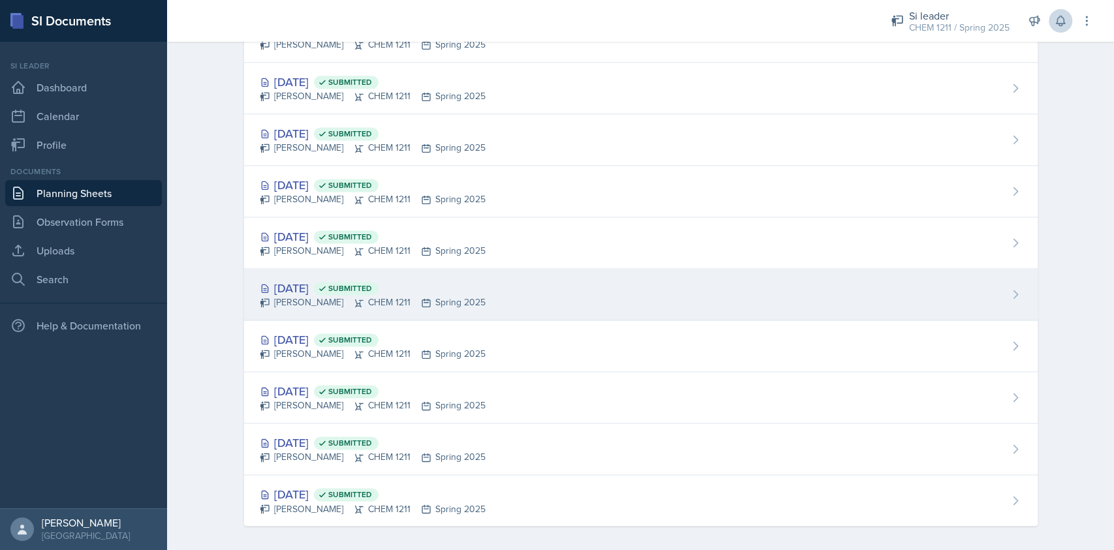
click at [517, 300] on div "Jan 22nd, 2025 Submitted Derek Zochowski CHEM 1211 Spring 2025" at bounding box center [641, 295] width 794 height 52
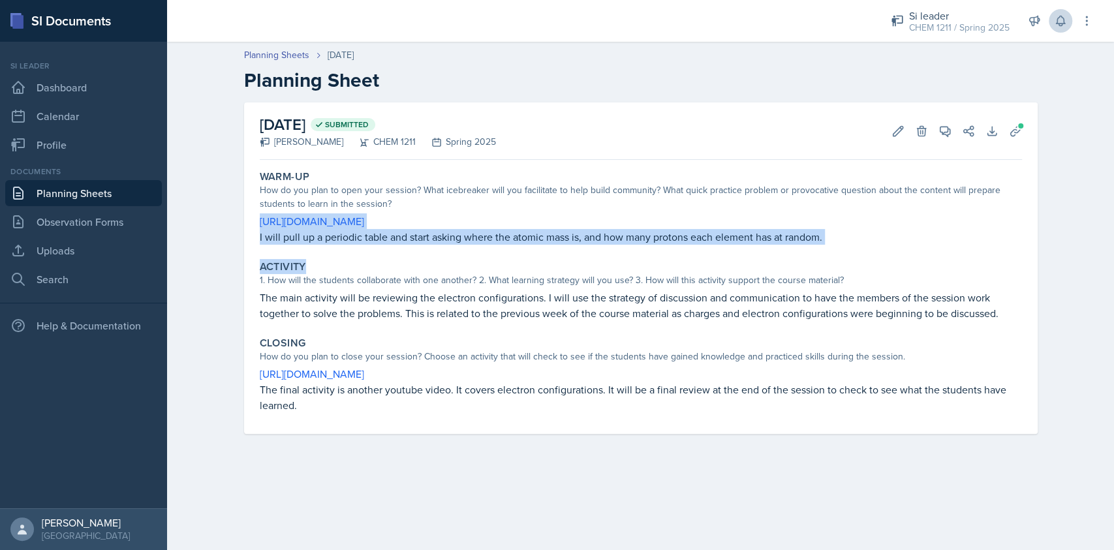
drag, startPoint x: 249, startPoint y: 217, endPoint x: 826, endPoint y: 251, distance: 577.8
click at [826, 251] on div "January 22nd, 2025 Submitted Derek Zochowski CHEM 1211 Spring 2025 Edit Delete …" at bounding box center [641, 268] width 794 height 332
copy div "https://www.youtube.com/watch?v=65dDZulPhtg&ab_channel=TheOrganicChemistryTutor…"
click at [826, 251] on div "Warm-Up How do you plan to open your session? What icebreaker will you facilita…" at bounding box center [641, 299] width 762 height 269
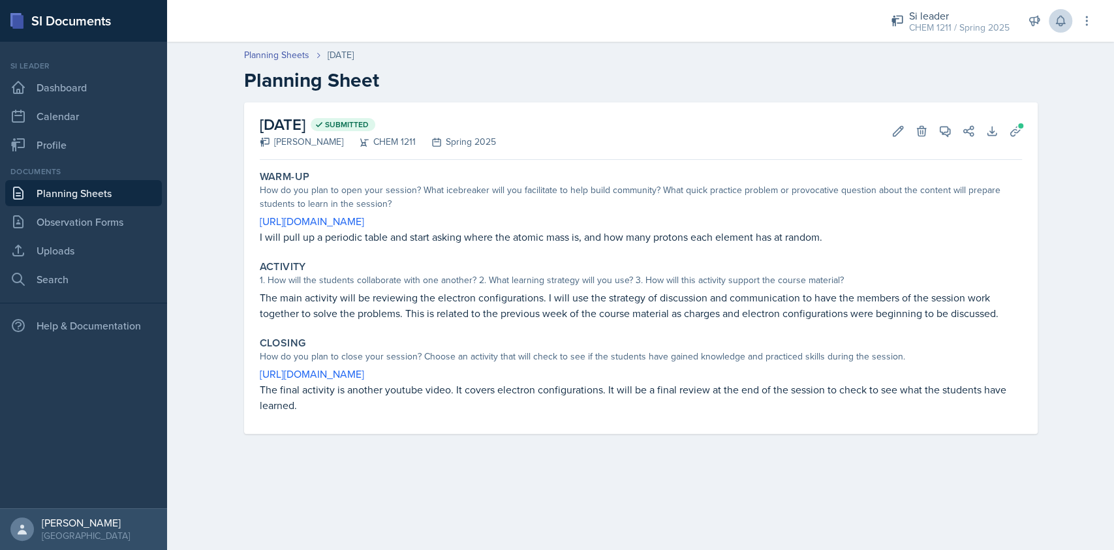
click at [312, 303] on p "The main activity will be reviewing the electron configurations. I will use the…" at bounding box center [641, 305] width 762 height 31
click at [311, 299] on p "The main activity will be reviewing the electron configurations. I will use the…" at bounding box center [641, 305] width 762 height 31
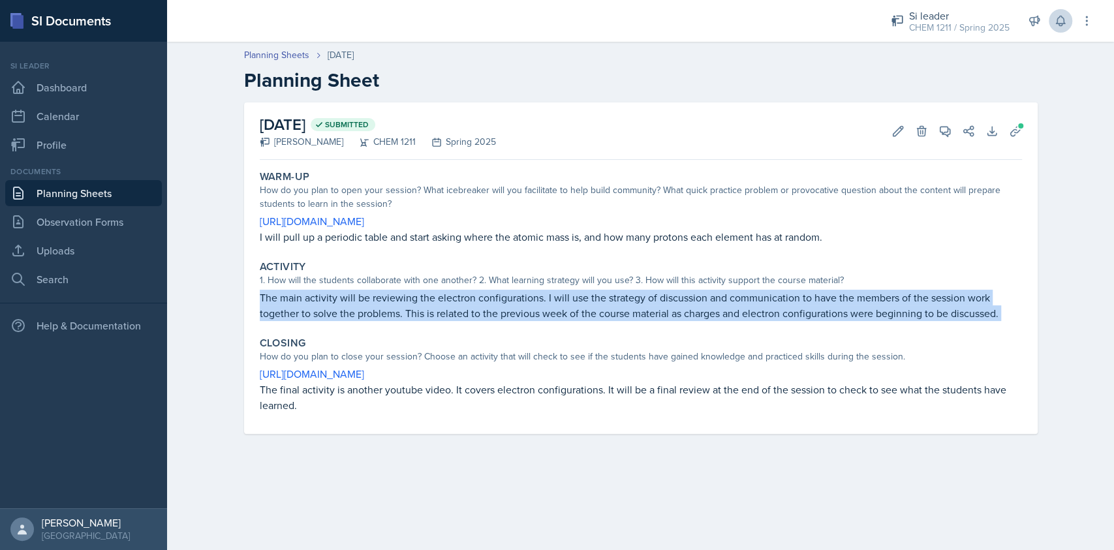
click at [311, 299] on p "The main activity will be reviewing the electron configurations. I will use the…" at bounding box center [641, 305] width 762 height 31
copy div "The main activity will be reviewing the electron configurations. I will use the…"
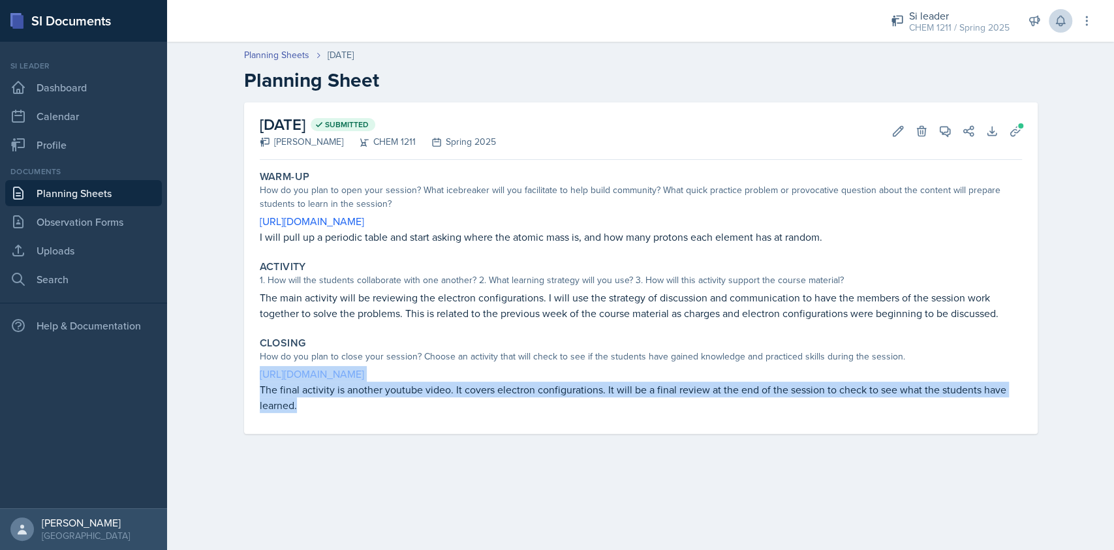
drag, startPoint x: 303, startPoint y: 400, endPoint x: 260, endPoint y: 369, distance: 52.3
click at [260, 369] on div "https://www.youtube.com/watch?v=NIwcDnFjj98&ab_channel=TheOrganicChemistryTutor…" at bounding box center [641, 389] width 762 height 47
copy div "https://www.youtube.com/watch?v=NIwcDnFjj98&ab_channel=TheOrganicChemistryTutor…"
click at [228, 386] on div "January 22nd, 2025 Submitted Derek Zochowski CHEM 1211 Spring 2025 Edit Delete …" at bounding box center [640, 283] width 835 height 363
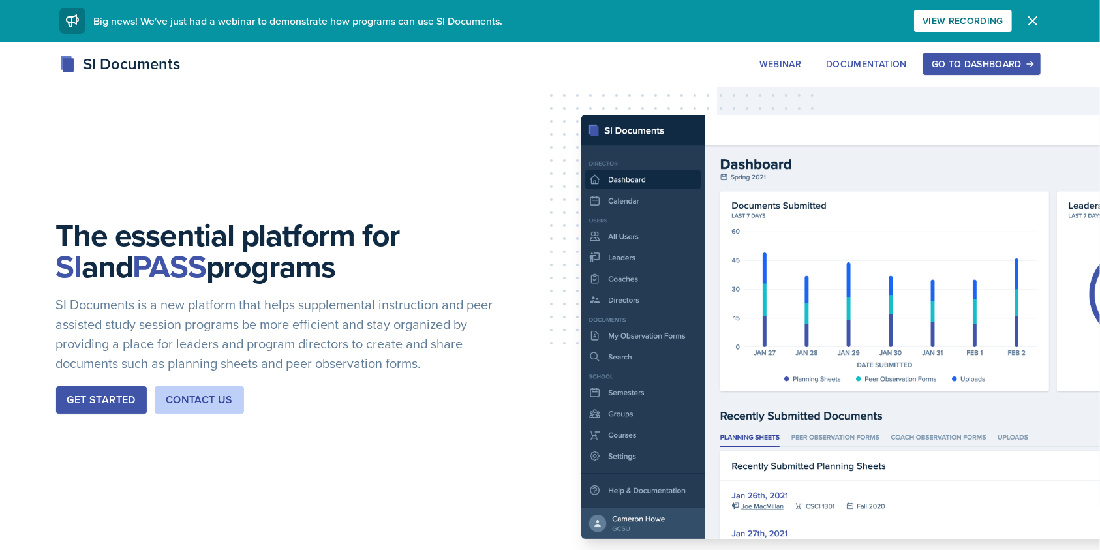
click at [969, 70] on button "Go to Dashboard" at bounding box center [981, 64] width 117 height 22
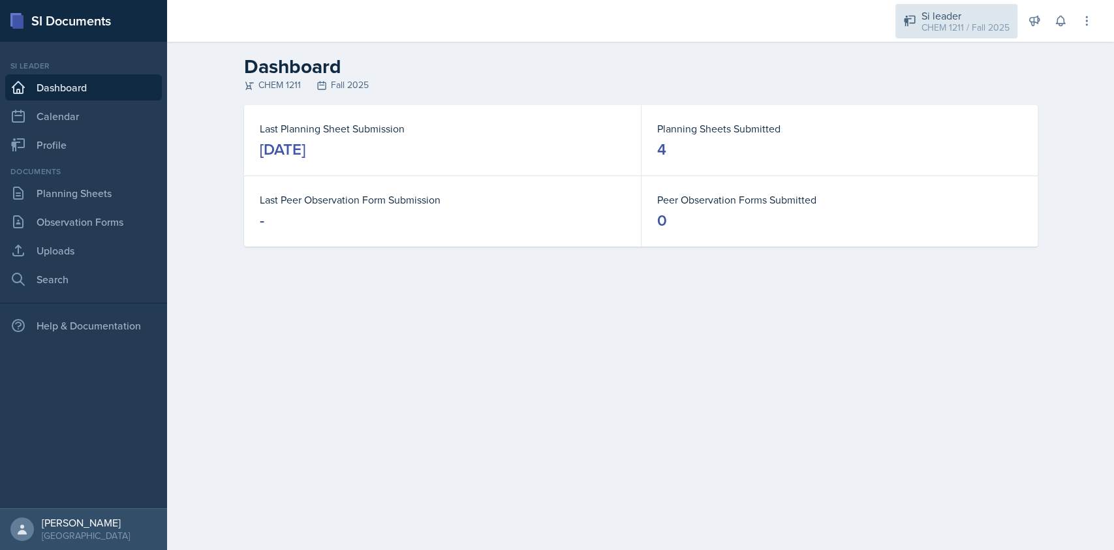
click at [976, 27] on div "CHEM 1211 / Fall 2025" at bounding box center [965, 28] width 88 height 14
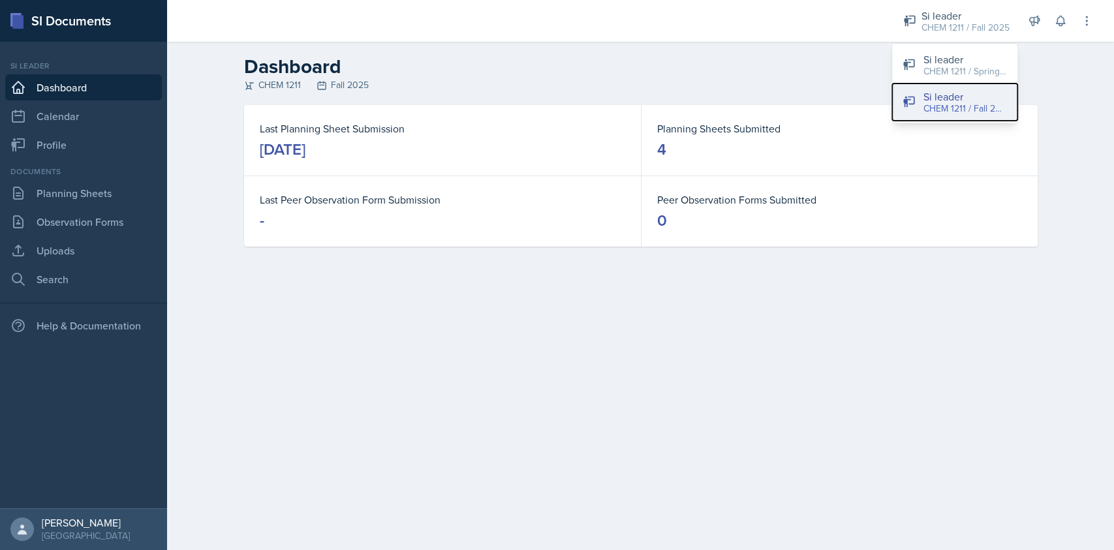
click at [971, 112] on div "CHEM 1211 / Fall 2025" at bounding box center [965, 109] width 84 height 14
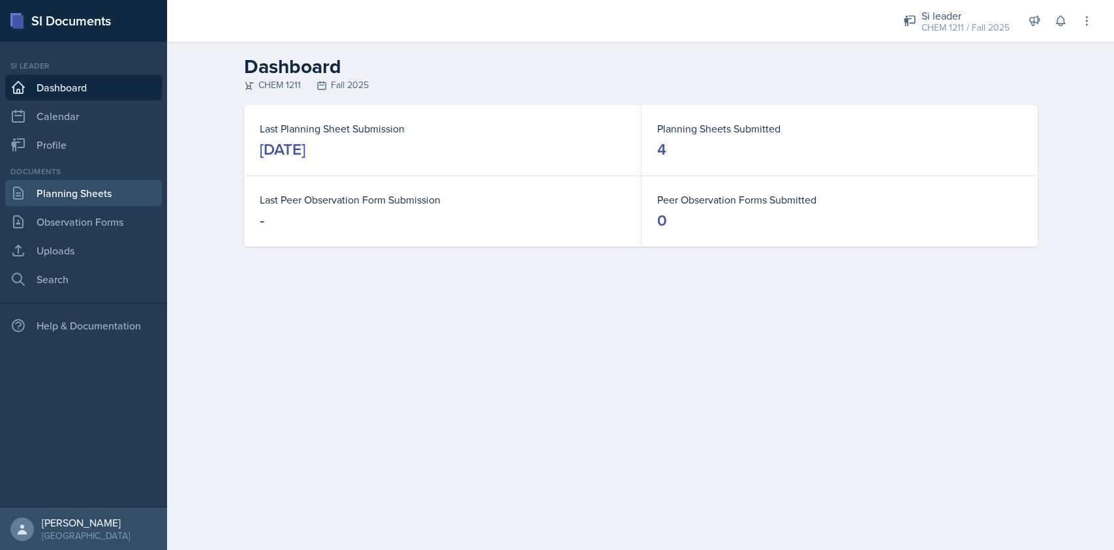
click at [121, 201] on link "Planning Sheets" at bounding box center [83, 193] width 157 height 26
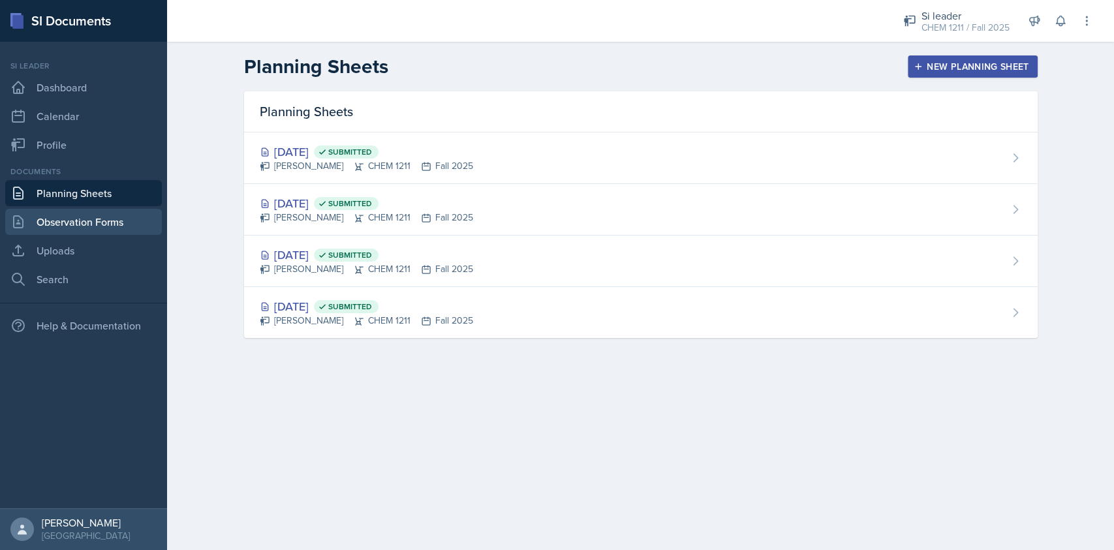
click at [50, 222] on link "Observation Forms" at bounding box center [83, 222] width 157 height 26
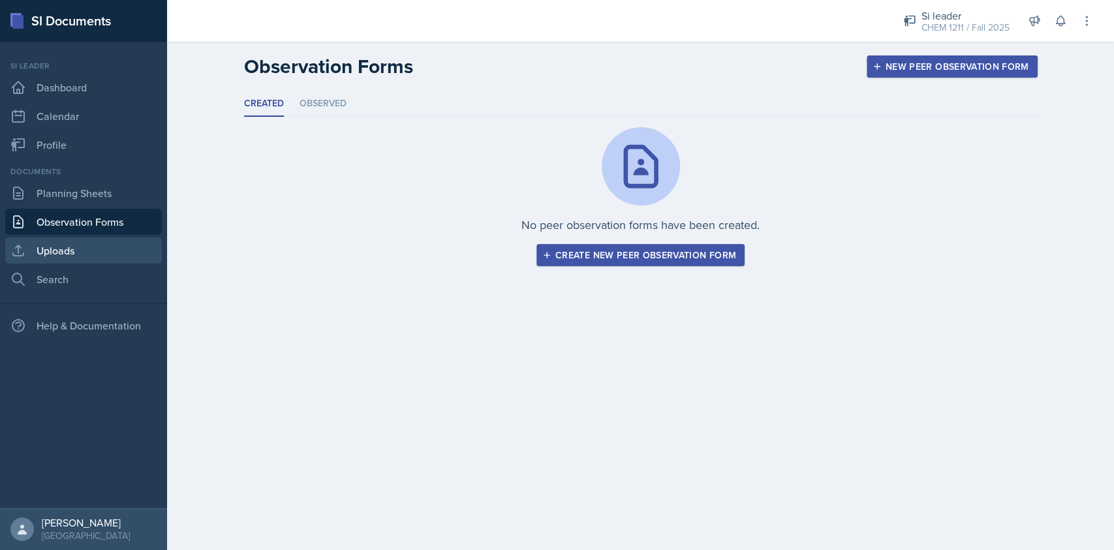
click at [71, 255] on link "Uploads" at bounding box center [83, 251] width 157 height 26
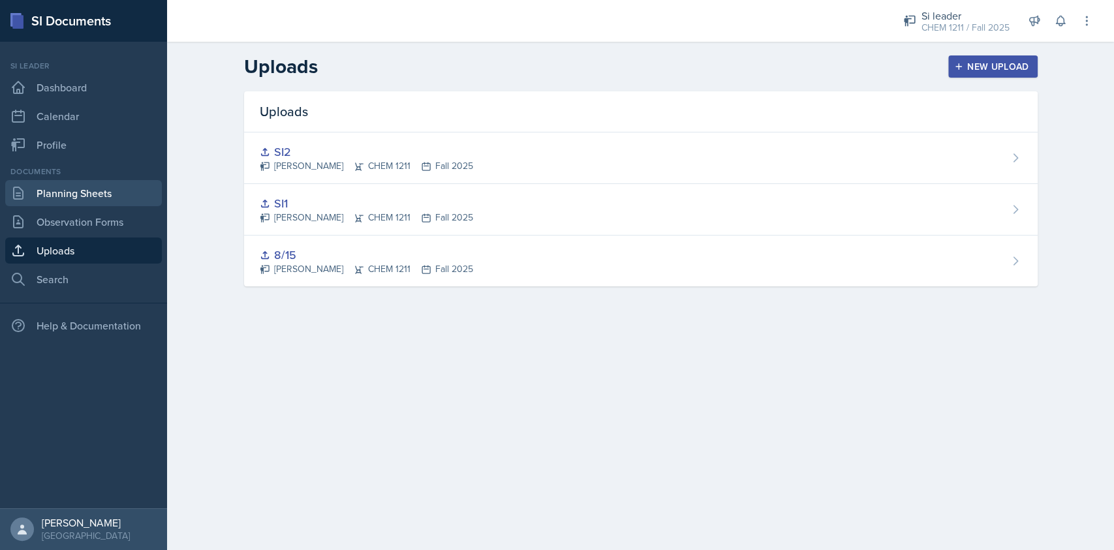
click at [70, 191] on link "Planning Sheets" at bounding box center [83, 193] width 157 height 26
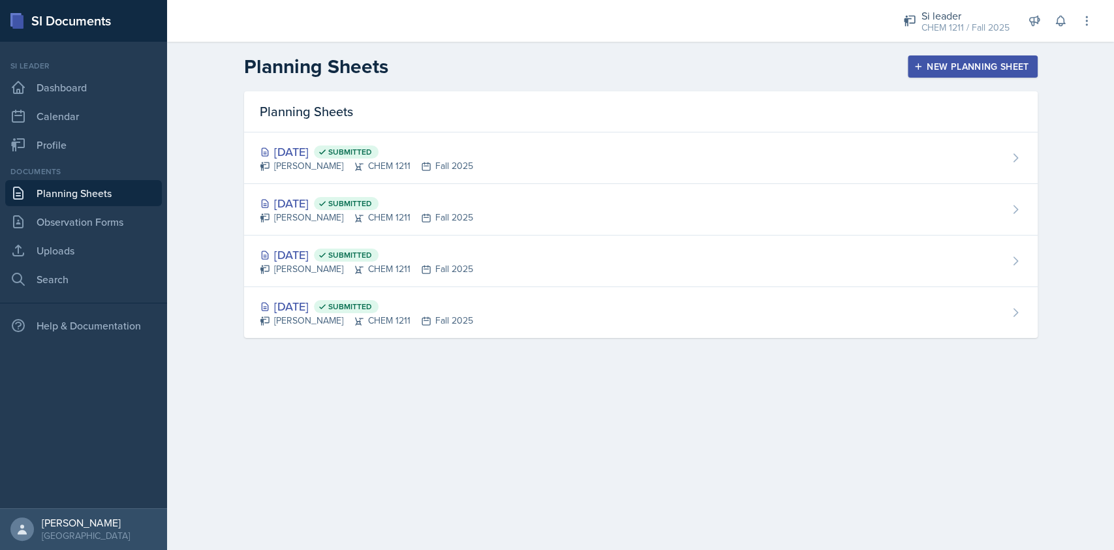
click at [935, 72] on div "New Planning Sheet" at bounding box center [972, 66] width 112 height 10
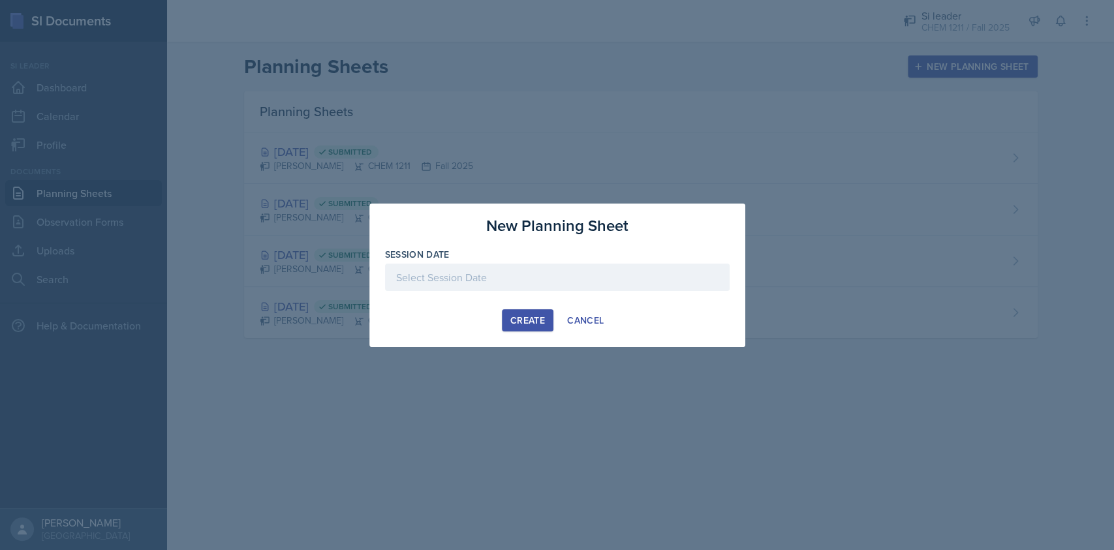
click at [518, 254] on div "Session Date" at bounding box center [557, 254] width 345 height 13
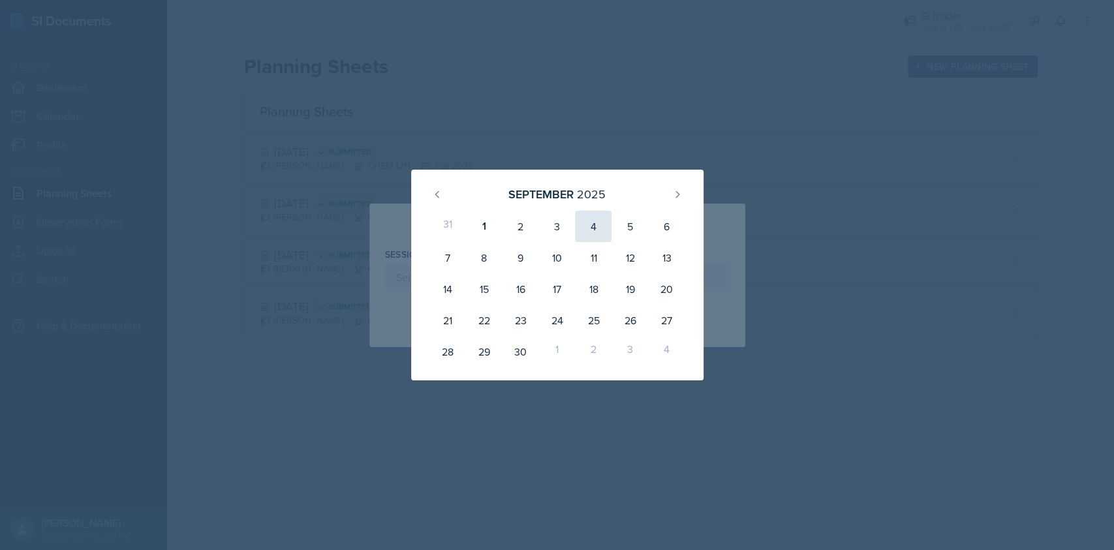
click at [596, 230] on div "4" at bounding box center [593, 226] width 37 height 31
type input "[DATE]"
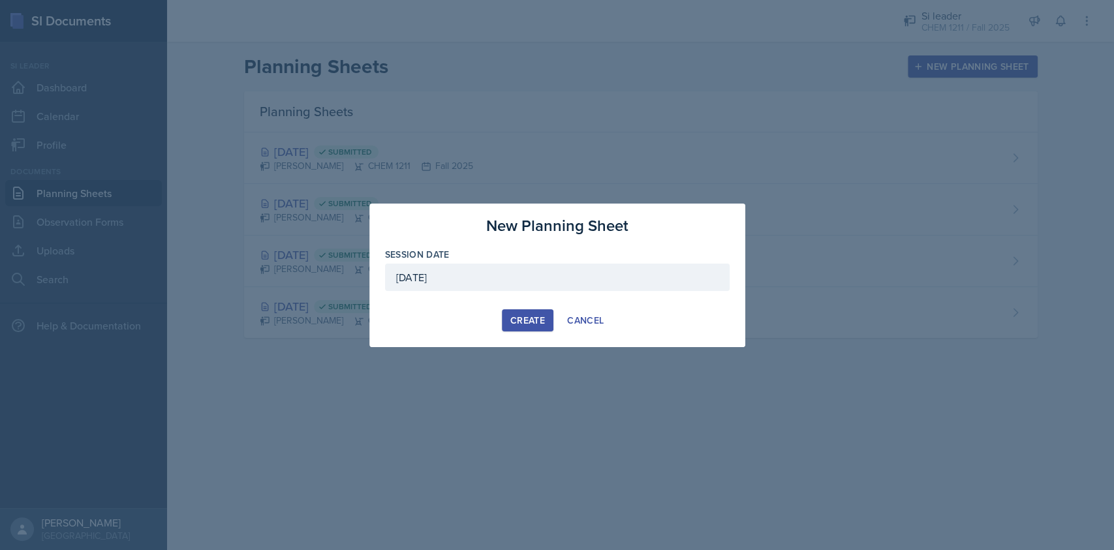
click at [533, 316] on div "Create" at bounding box center [527, 320] width 35 height 10
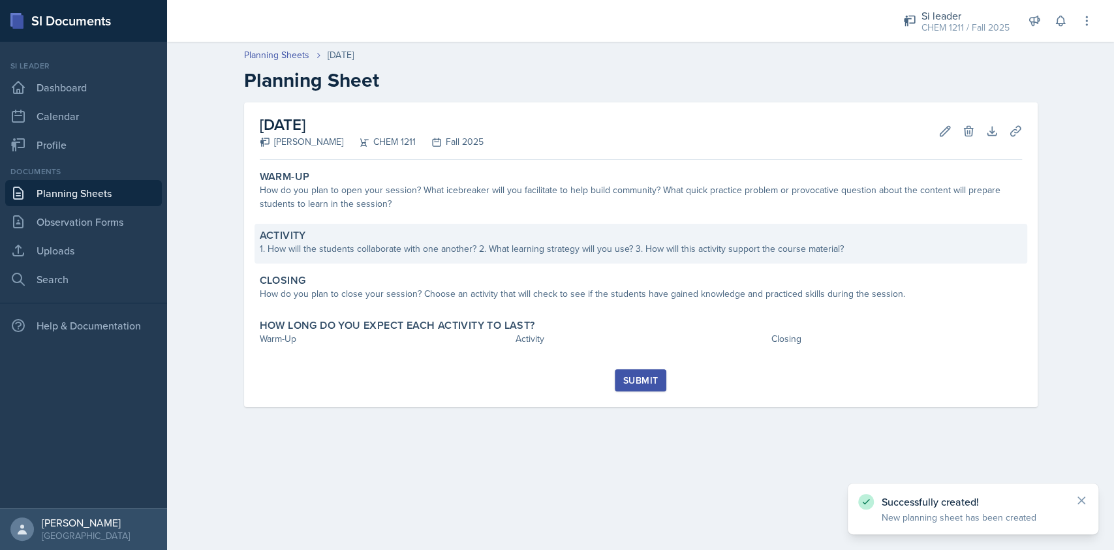
click at [464, 232] on div "Activity" at bounding box center [641, 235] width 762 height 13
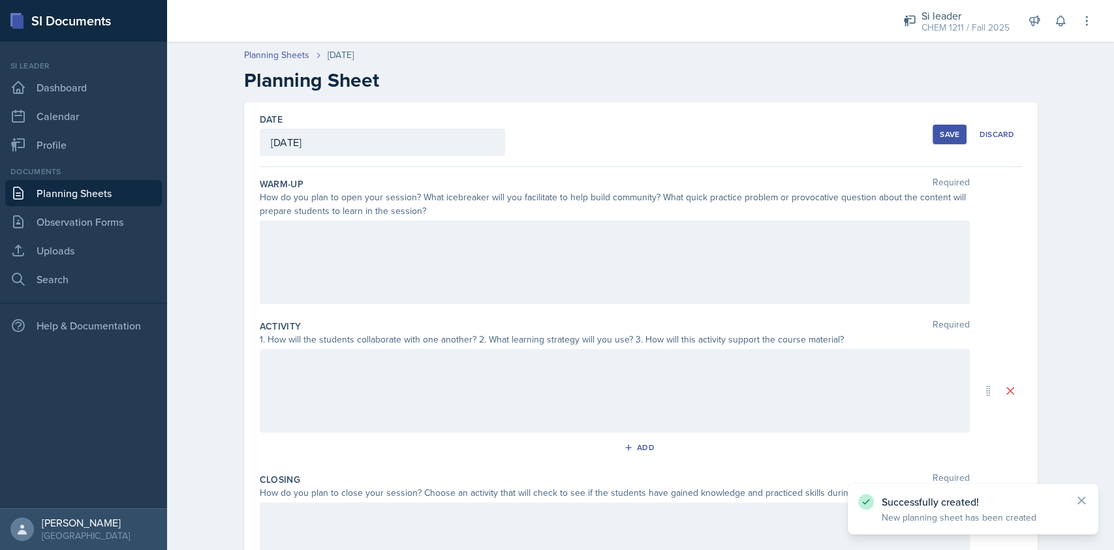
click at [451, 256] on div at bounding box center [615, 263] width 710 height 84
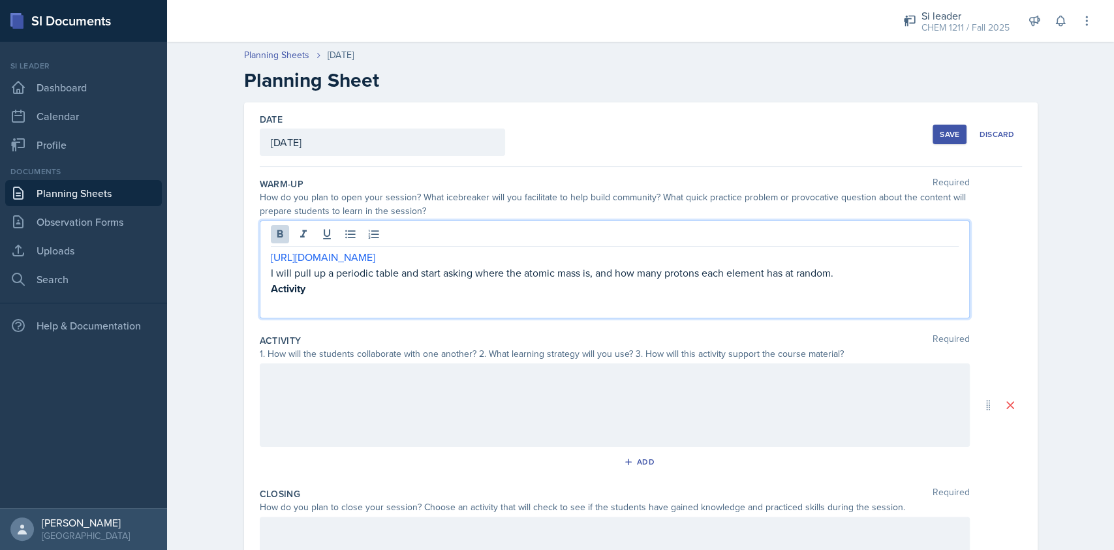
click at [484, 408] on div at bounding box center [615, 405] width 710 height 84
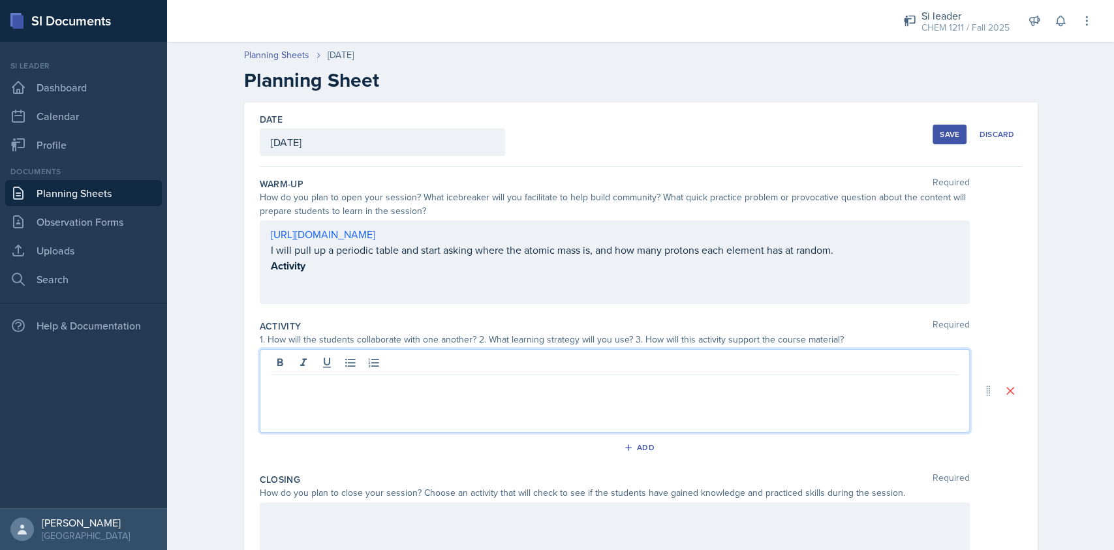
click at [371, 273] on div "[URL][DOMAIN_NAME] I will pull up a periodic table and start asking where the a…" at bounding box center [615, 257] width 688 height 63
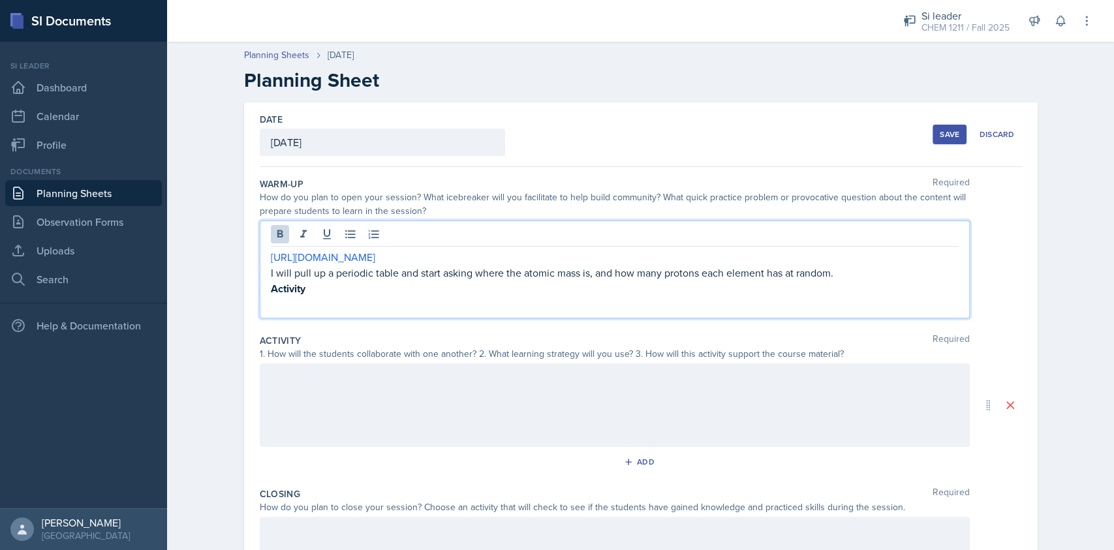
click at [371, 273] on p "I will pull up a periodic table and start asking where the atomic mass is, and …" at bounding box center [615, 273] width 688 height 16
click at [304, 283] on p "Activity" at bounding box center [615, 289] width 688 height 16
drag, startPoint x: 303, startPoint y: 284, endPoint x: 260, endPoint y: 284, distance: 43.1
click at [260, 284] on div "[URL][DOMAIN_NAME] I will pull up a periodic table and start asking where the a…" at bounding box center [615, 270] width 710 height 98
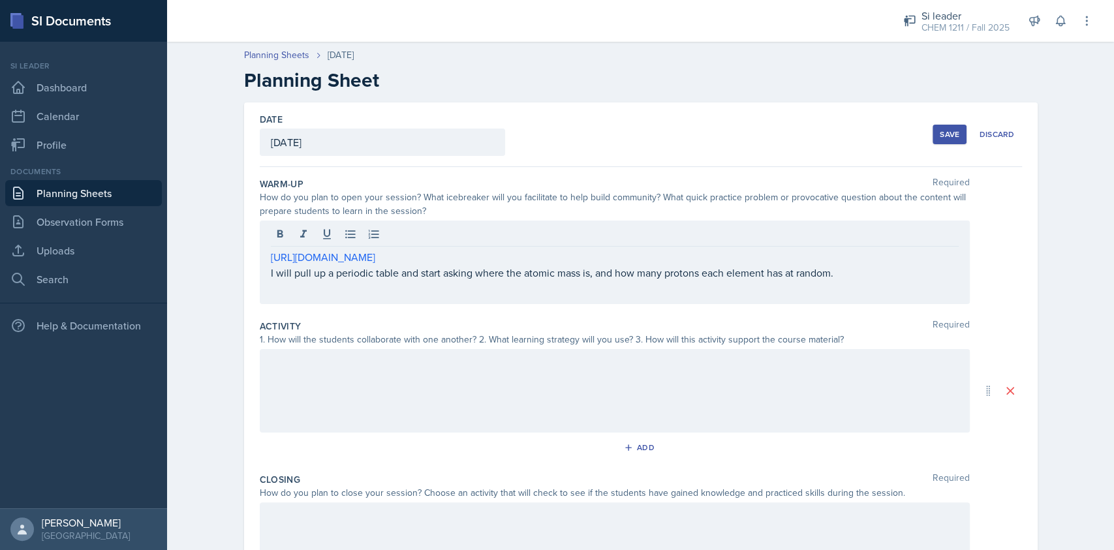
click at [424, 373] on div at bounding box center [615, 391] width 710 height 84
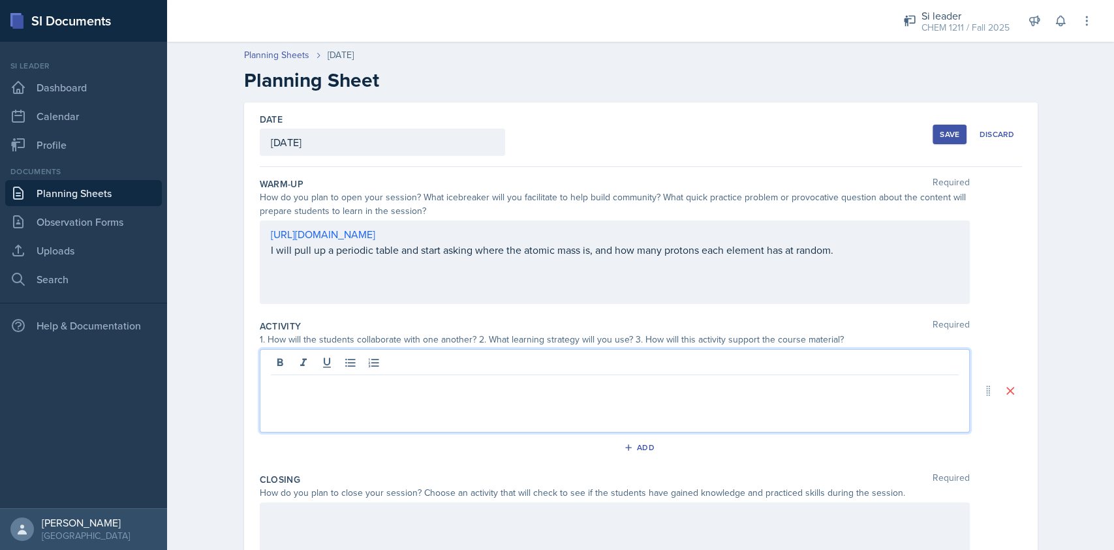
paste div
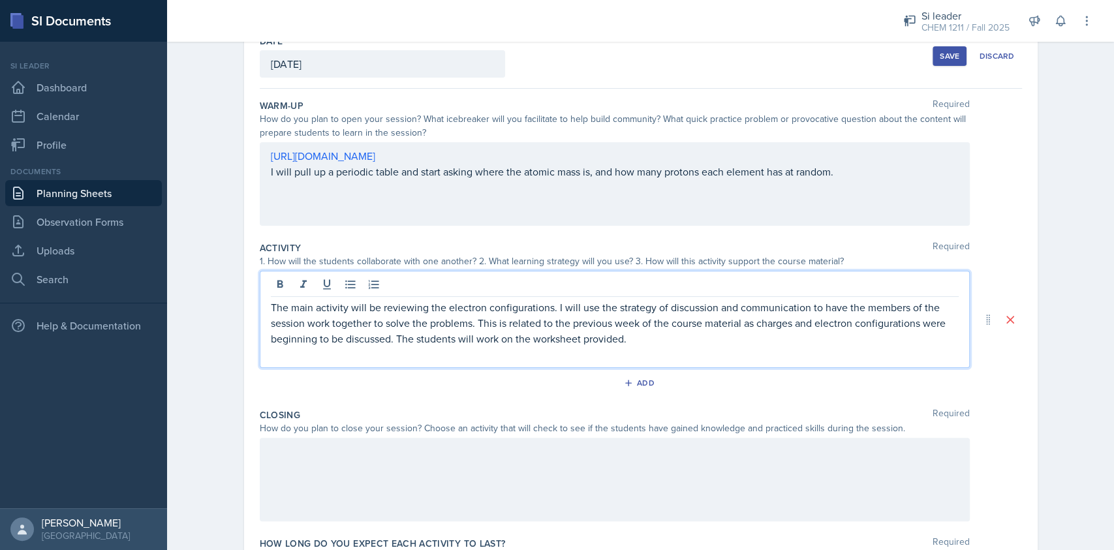
click at [465, 458] on p at bounding box center [615, 452] width 688 height 16
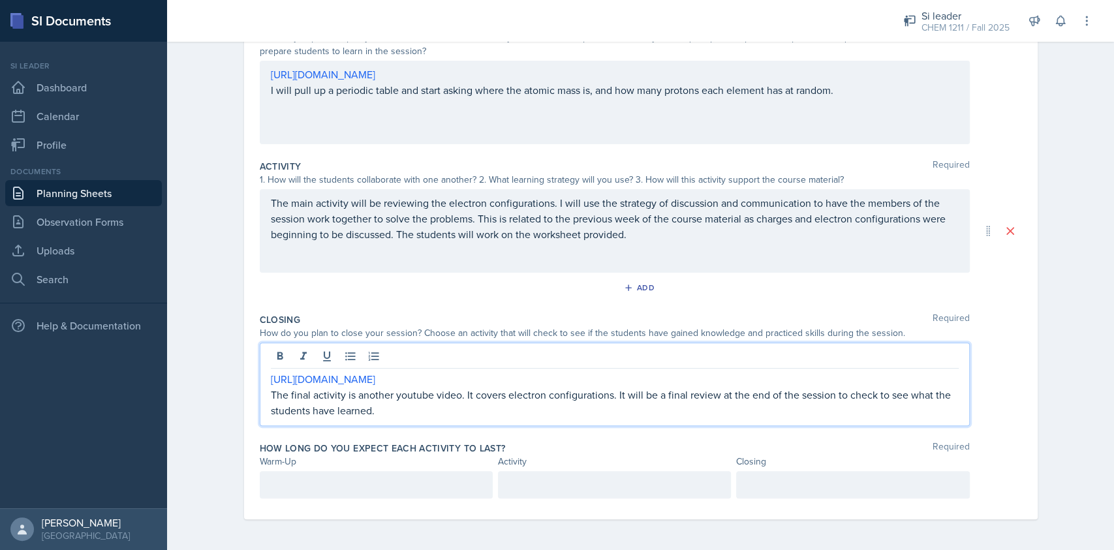
click at [346, 489] on p at bounding box center [376, 485] width 211 height 16
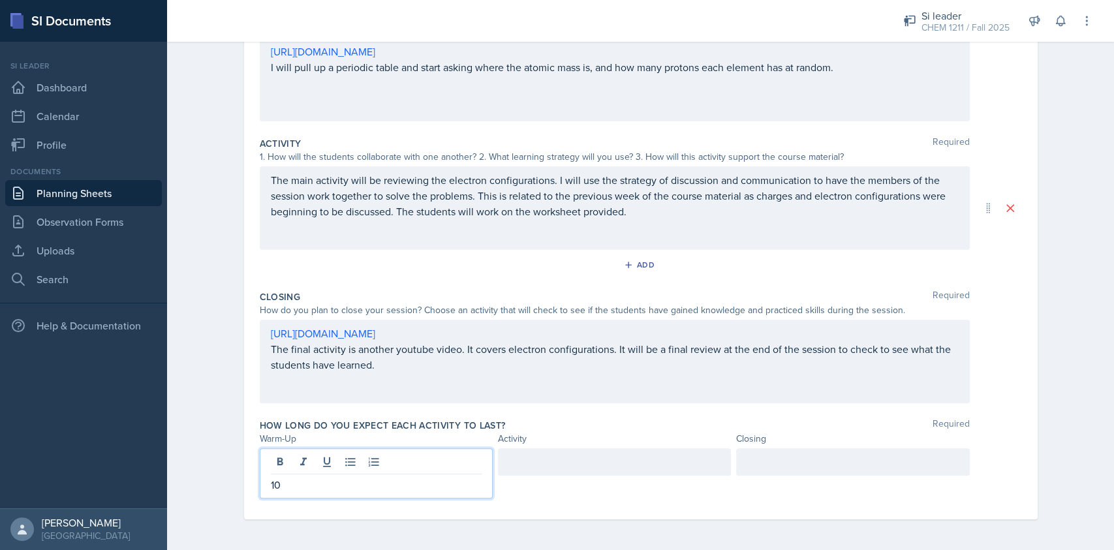
click at [566, 461] on div at bounding box center [614, 461] width 233 height 27
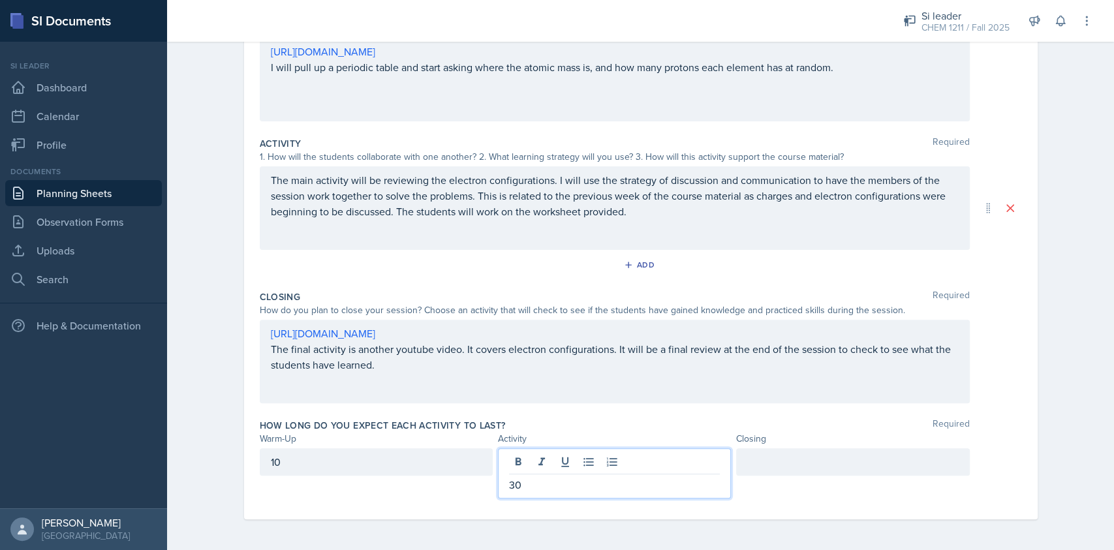
click at [786, 463] on div at bounding box center [852, 461] width 233 height 27
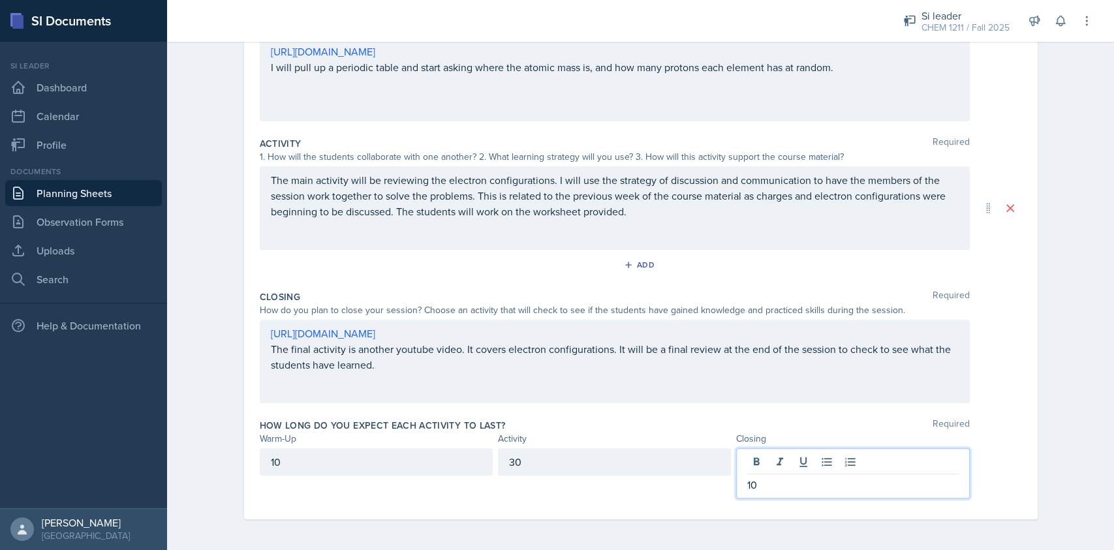
scroll to position [0, 0]
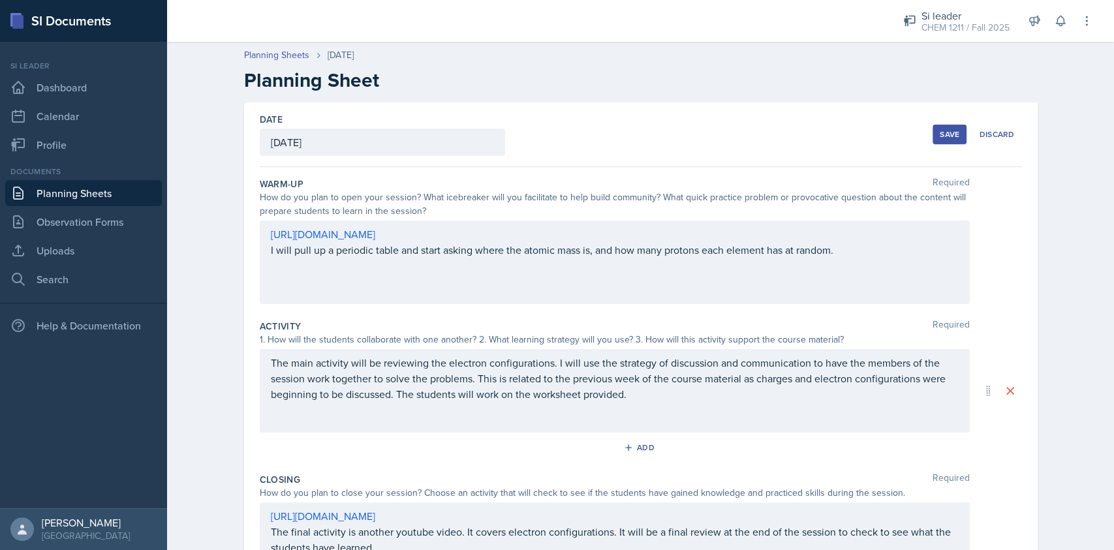
click at [946, 142] on button "Save" at bounding box center [950, 135] width 34 height 20
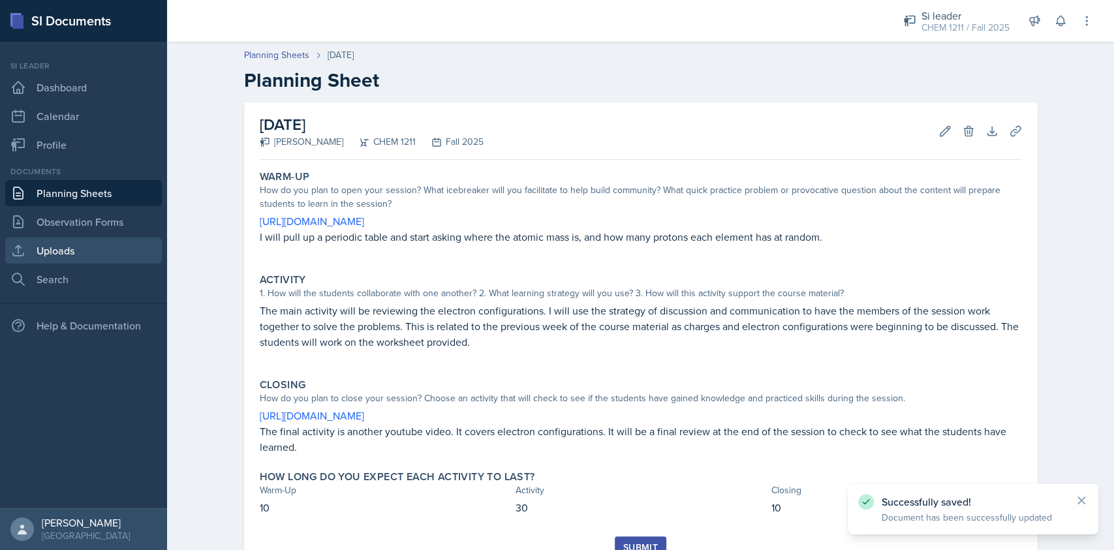
click at [81, 251] on link "Uploads" at bounding box center [83, 251] width 157 height 26
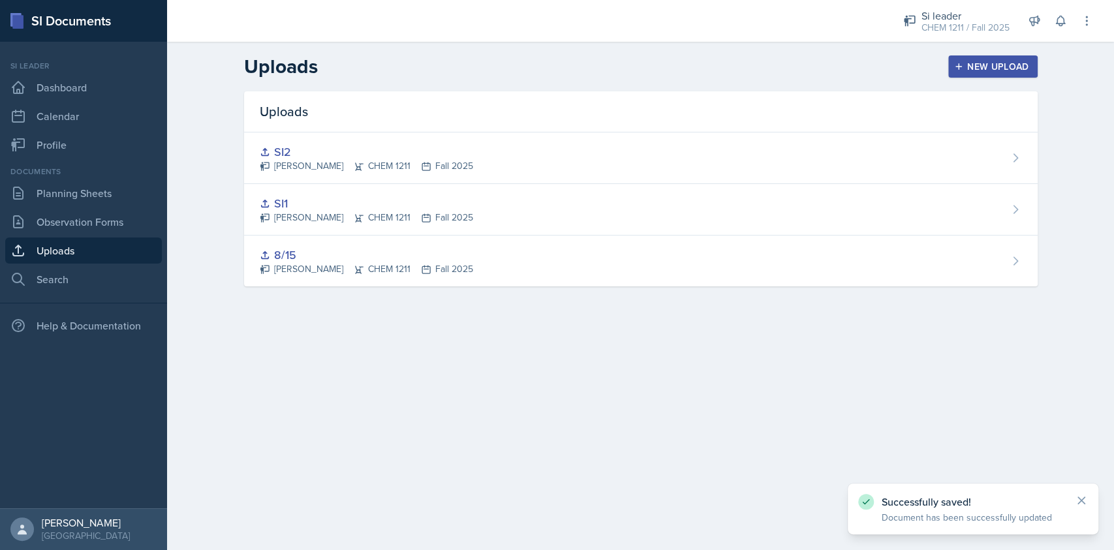
click at [1017, 70] on div "New Upload" at bounding box center [993, 66] width 72 height 10
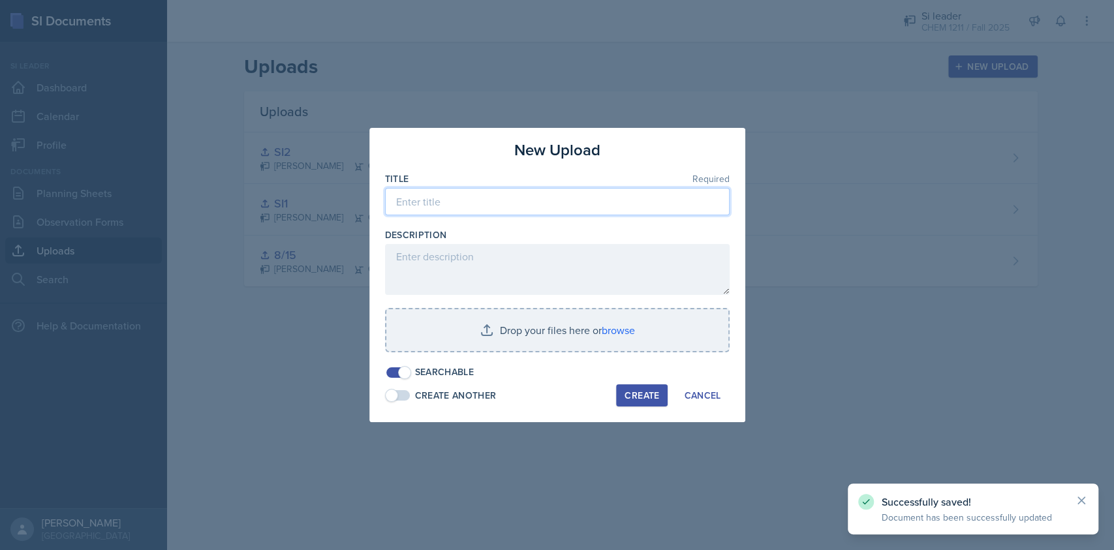
click at [484, 206] on input at bounding box center [557, 201] width 345 height 27
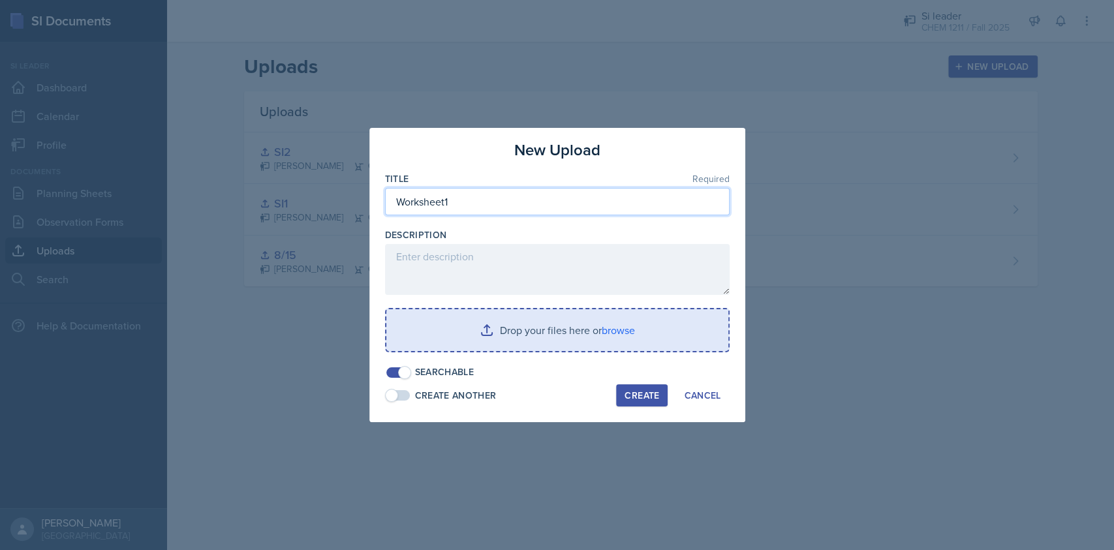
type input "Worksheet1"
click at [595, 337] on input "file" at bounding box center [557, 330] width 342 height 42
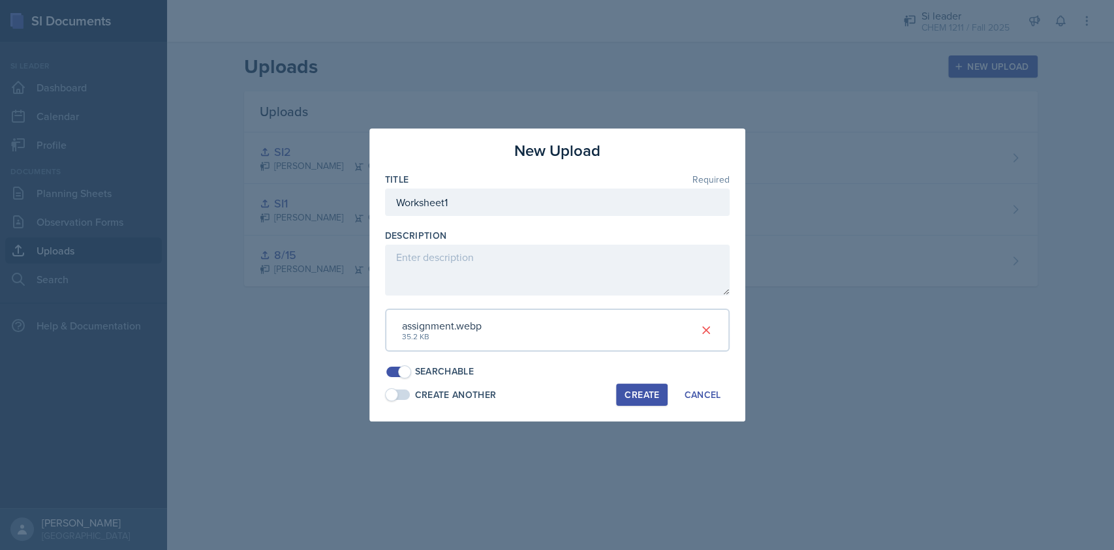
click at [452, 330] on div "assignment.webp" at bounding box center [442, 326] width 80 height 16
click at [648, 396] on div "Create" at bounding box center [642, 395] width 35 height 10
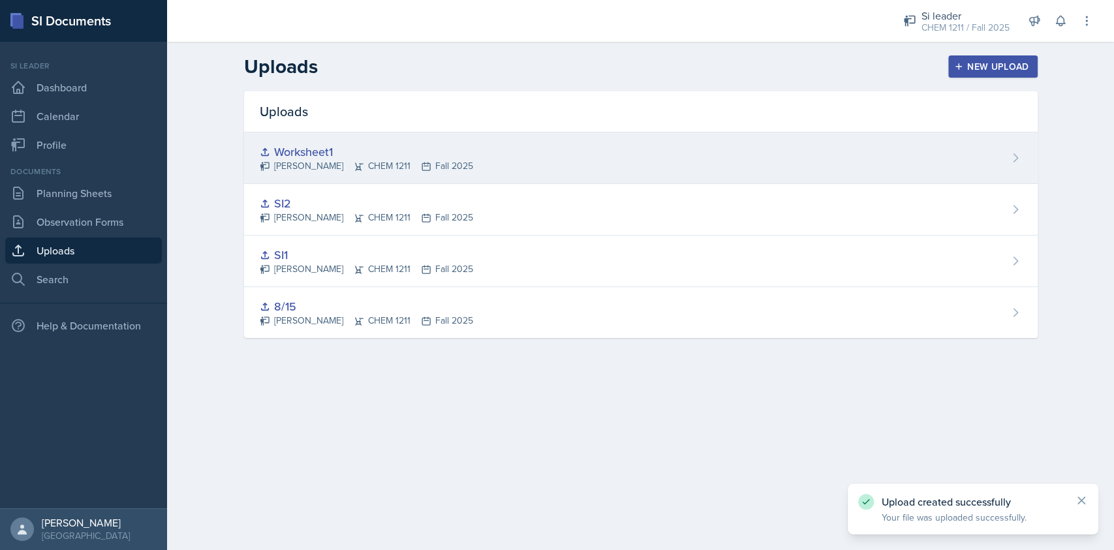
click at [538, 144] on div "Worksheet1 [PERSON_NAME] CHEM 1211 Fall 2025" at bounding box center [641, 158] width 794 height 52
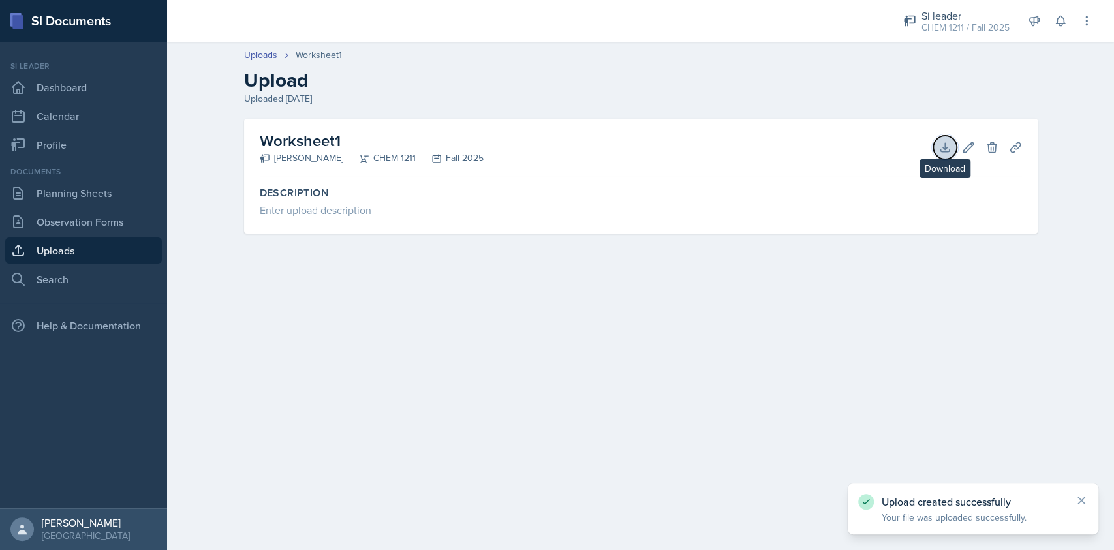
click at [946, 154] on button "Download" at bounding box center [944, 147] width 23 height 23
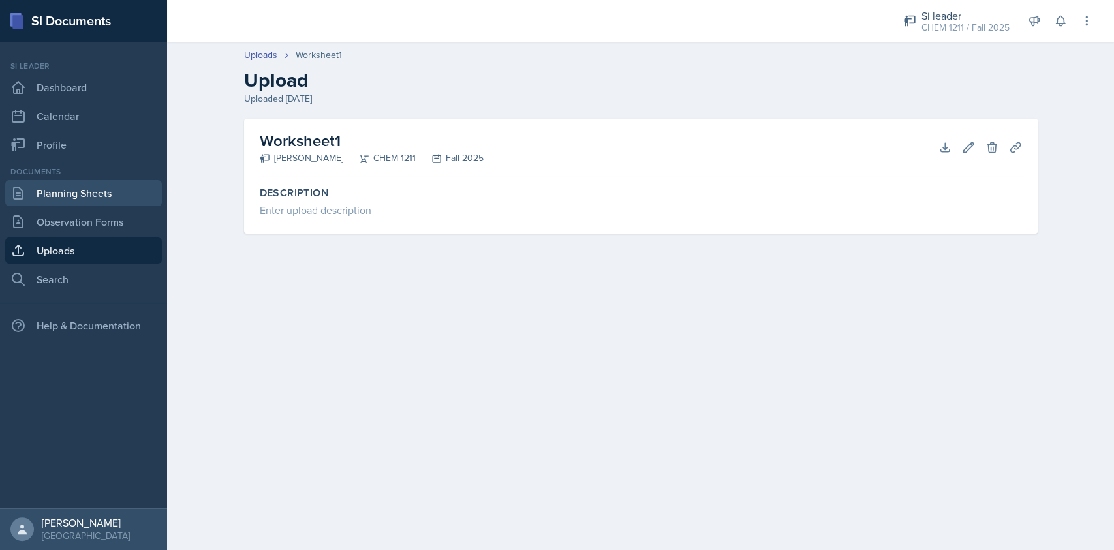
click at [83, 199] on link "Planning Sheets" at bounding box center [83, 193] width 157 height 26
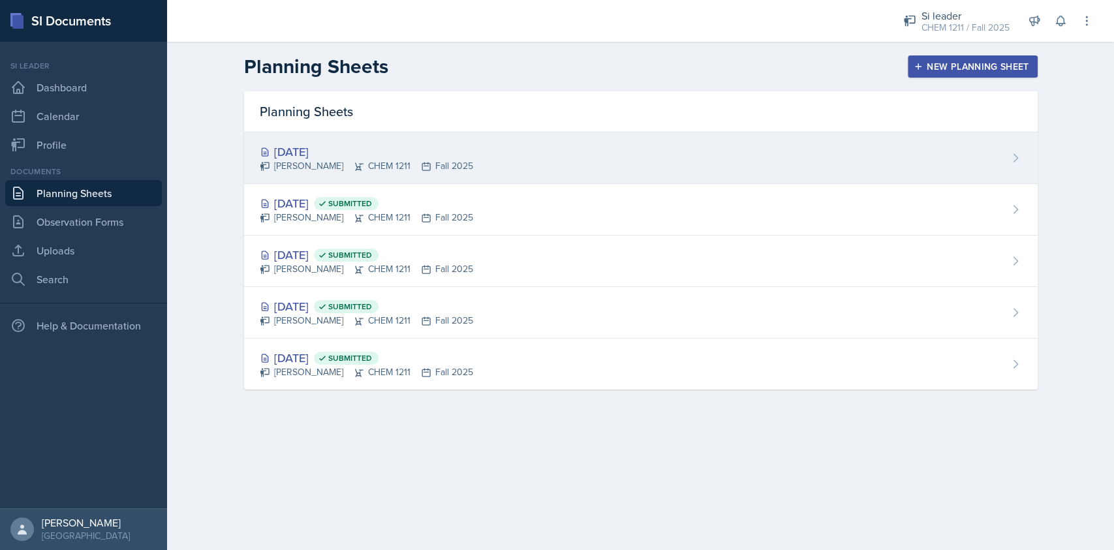
click at [513, 155] on div "[DATE] [PERSON_NAME] CHEM 1211 Fall 2025" at bounding box center [641, 158] width 794 height 52
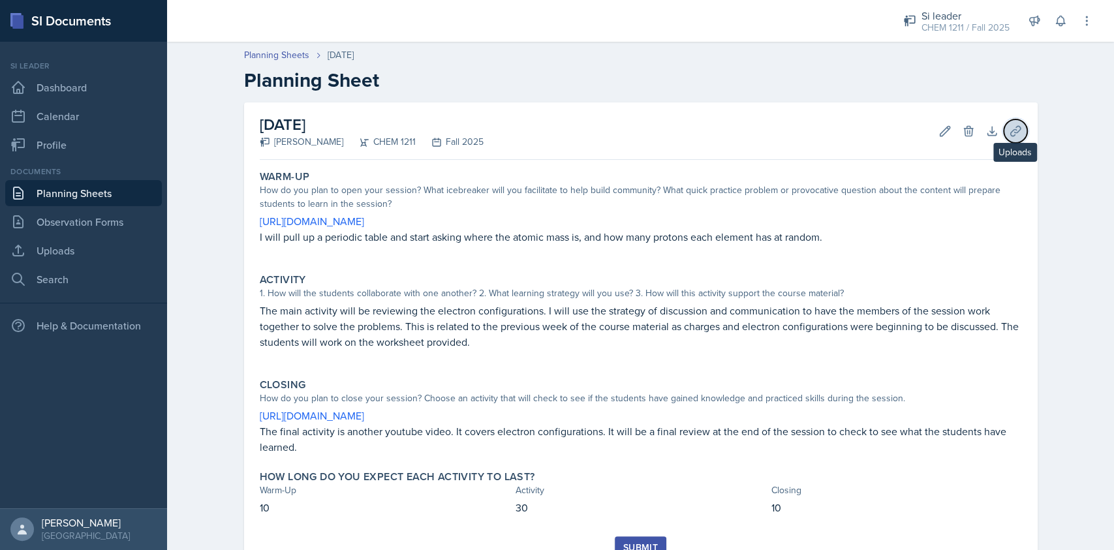
click at [1009, 127] on icon at bounding box center [1015, 131] width 13 height 13
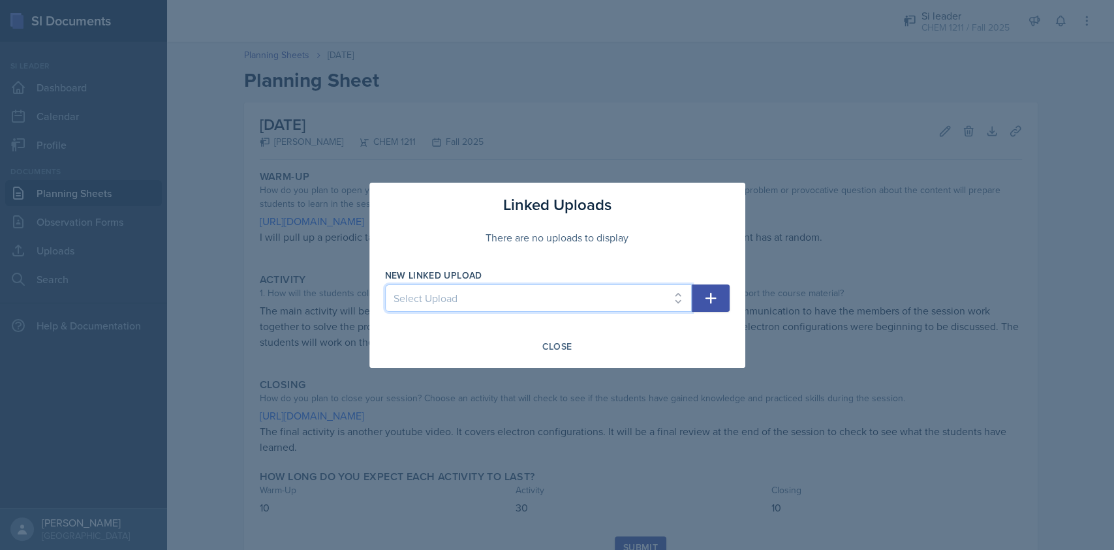
click at [618, 294] on select "Select Upload SI2 8/15 SI1 Worksheet1" at bounding box center [538, 298] width 307 height 27
select select "0cb8671e-7f8e-410f-b967-e598f7a7ae30"
click at [385, 285] on select "Select Upload SI2 8/15 SI1 Worksheet1" at bounding box center [538, 298] width 307 height 27
click at [727, 292] on button "button" at bounding box center [711, 298] width 38 height 27
select select
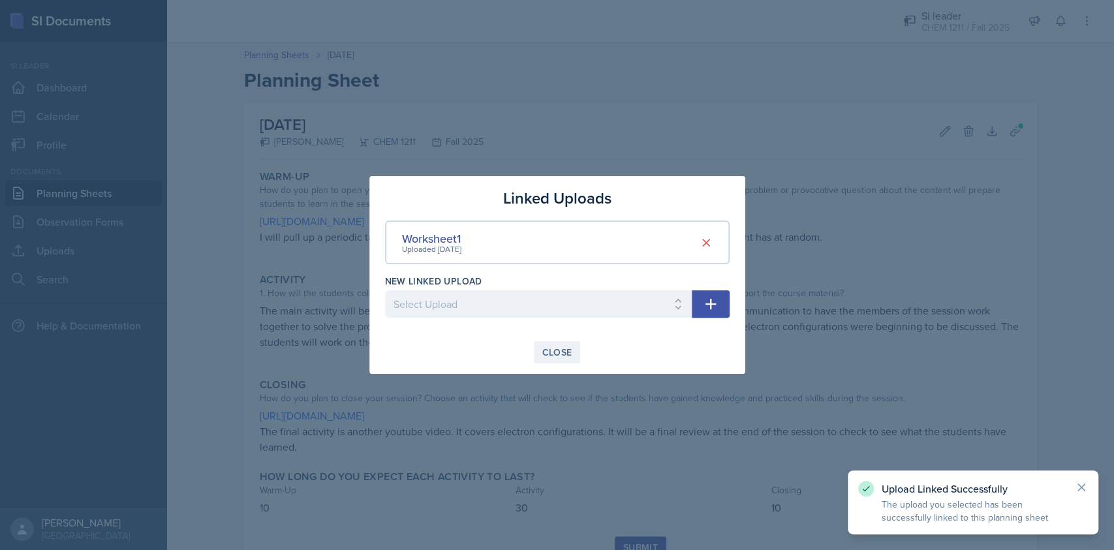
click at [559, 356] on div "Close" at bounding box center [557, 352] width 30 height 10
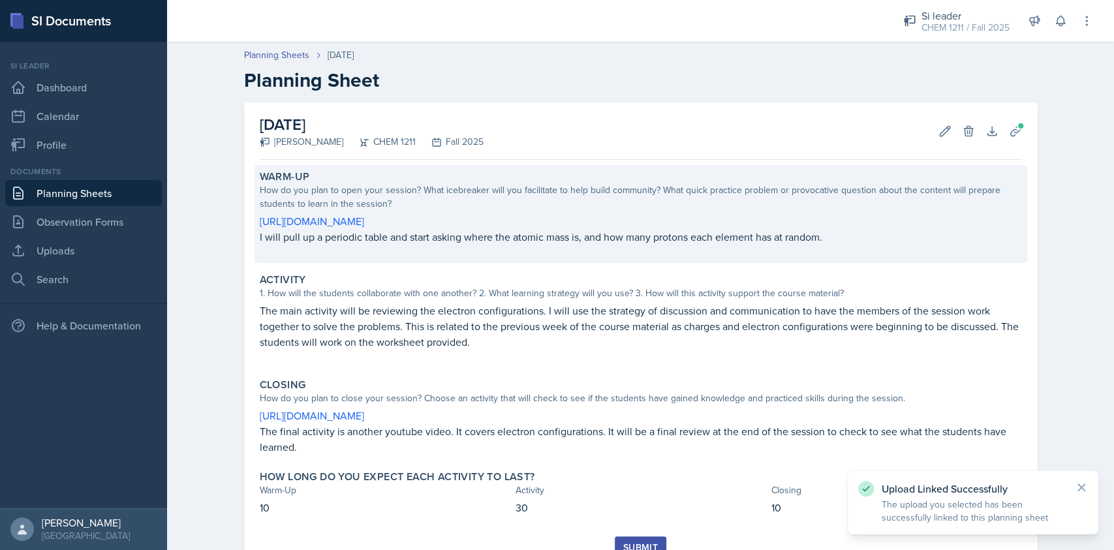
scroll to position [55, 0]
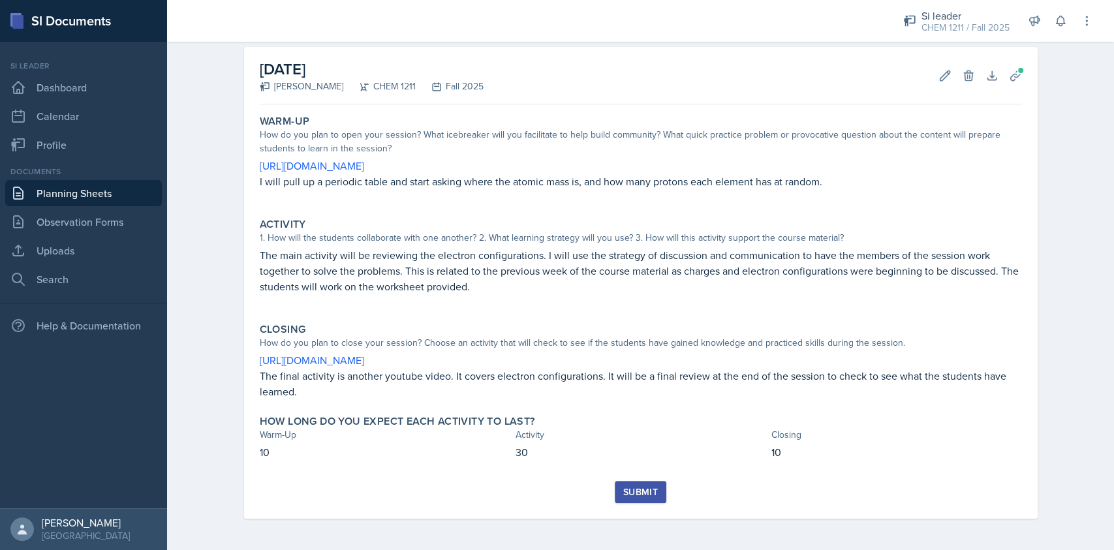
click at [640, 493] on div "Submit" at bounding box center [640, 492] width 35 height 10
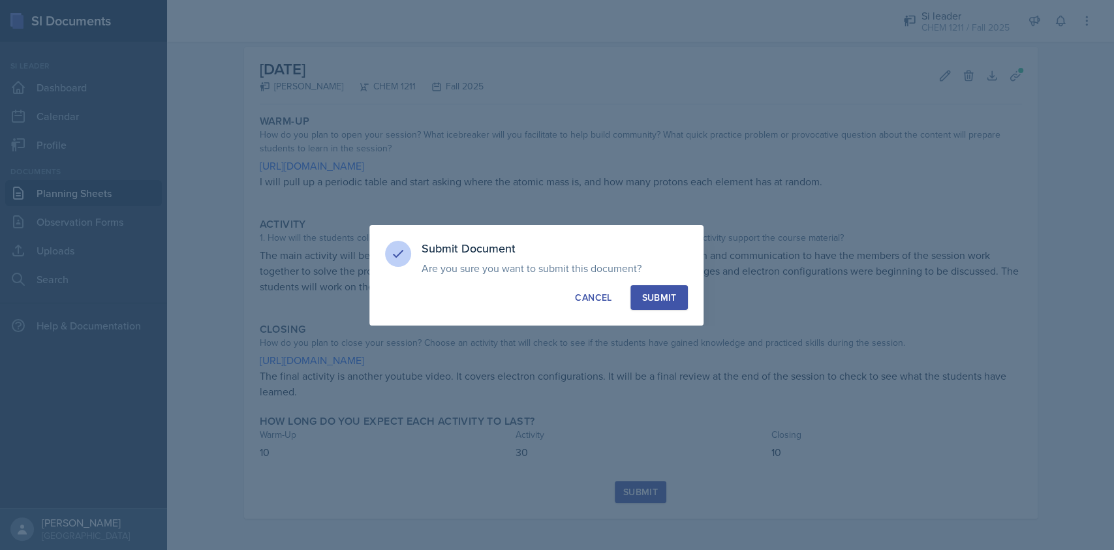
click at [664, 304] on button "Submit" at bounding box center [658, 297] width 57 height 25
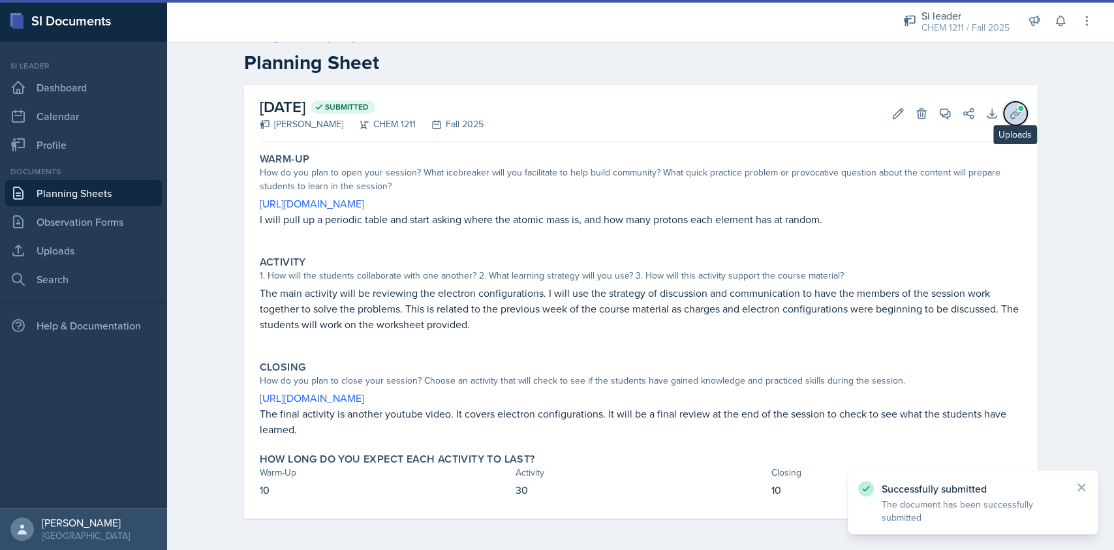
click at [1009, 116] on icon at bounding box center [1015, 113] width 13 height 13
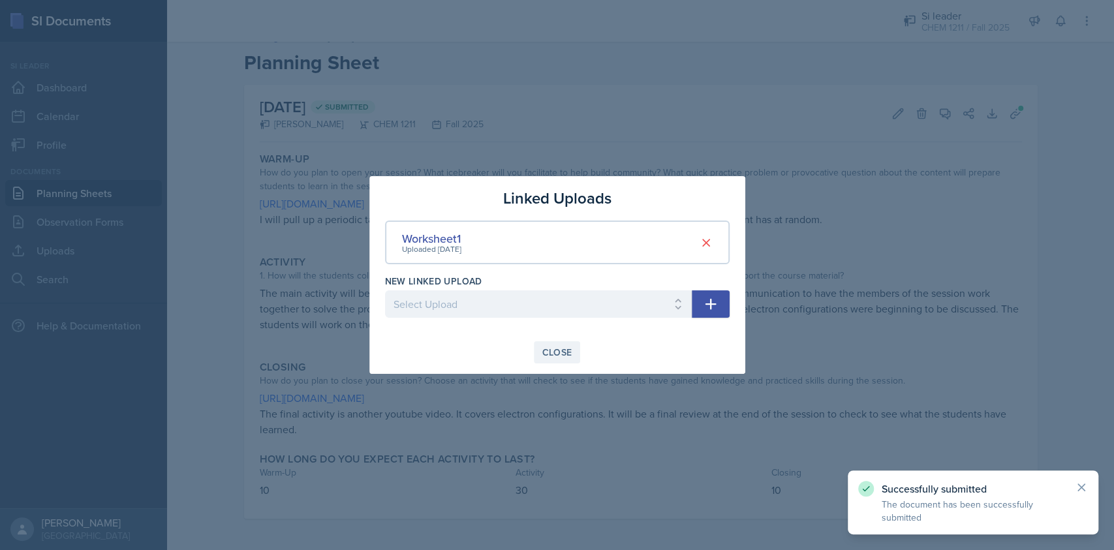
click at [560, 355] on div "Close" at bounding box center [557, 352] width 30 height 10
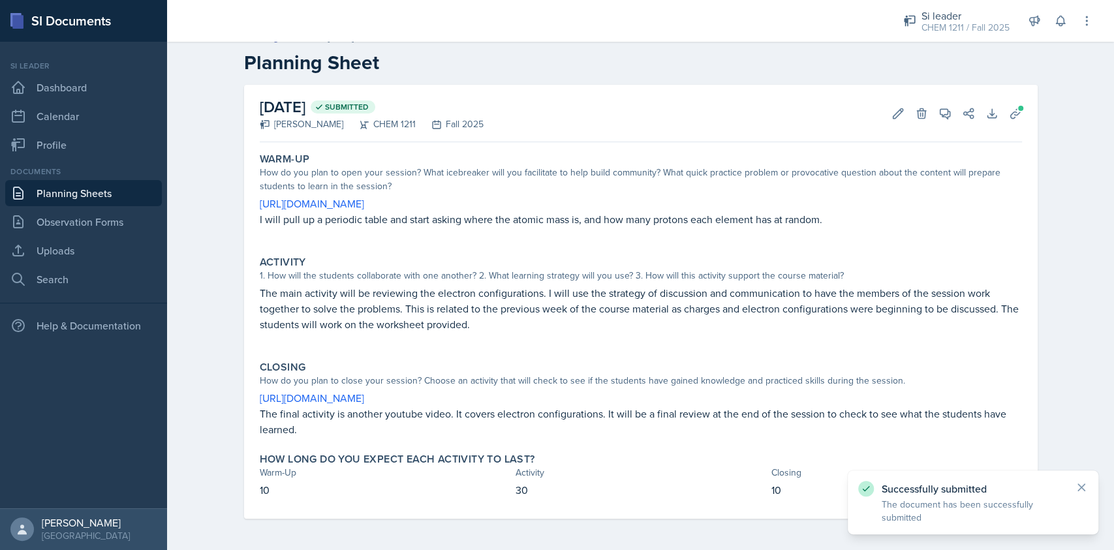
click at [104, 194] on link "Planning Sheets" at bounding box center [83, 193] width 157 height 26
